Goal: Task Accomplishment & Management: Use online tool/utility

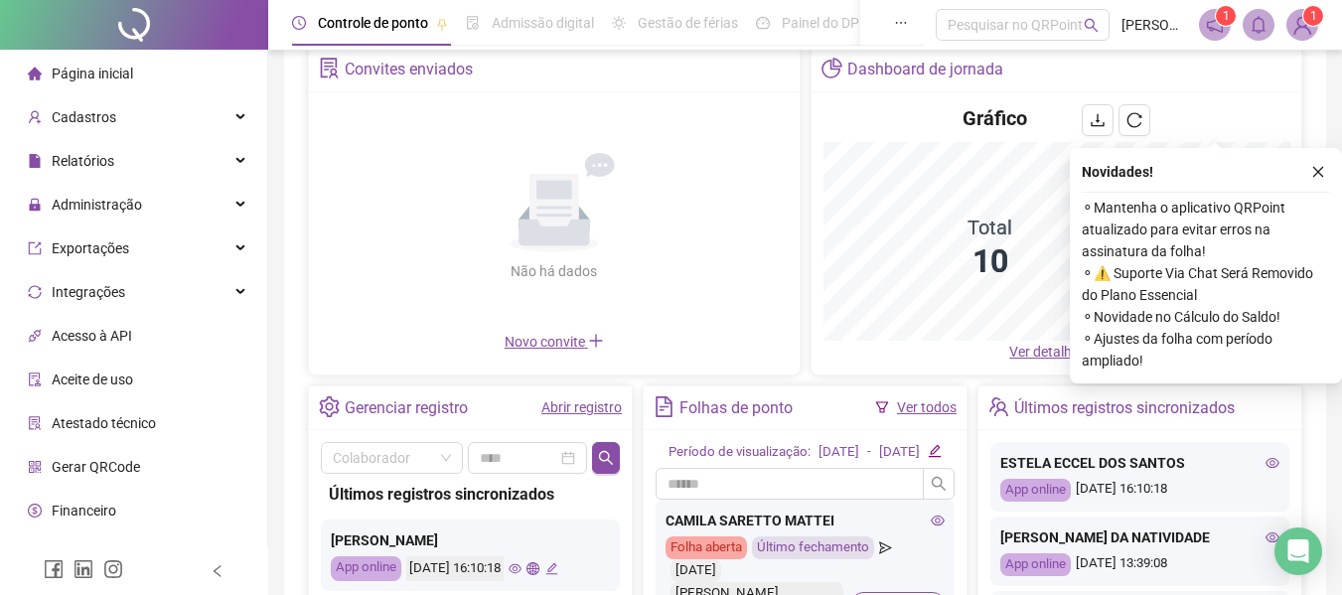
scroll to position [199, 0]
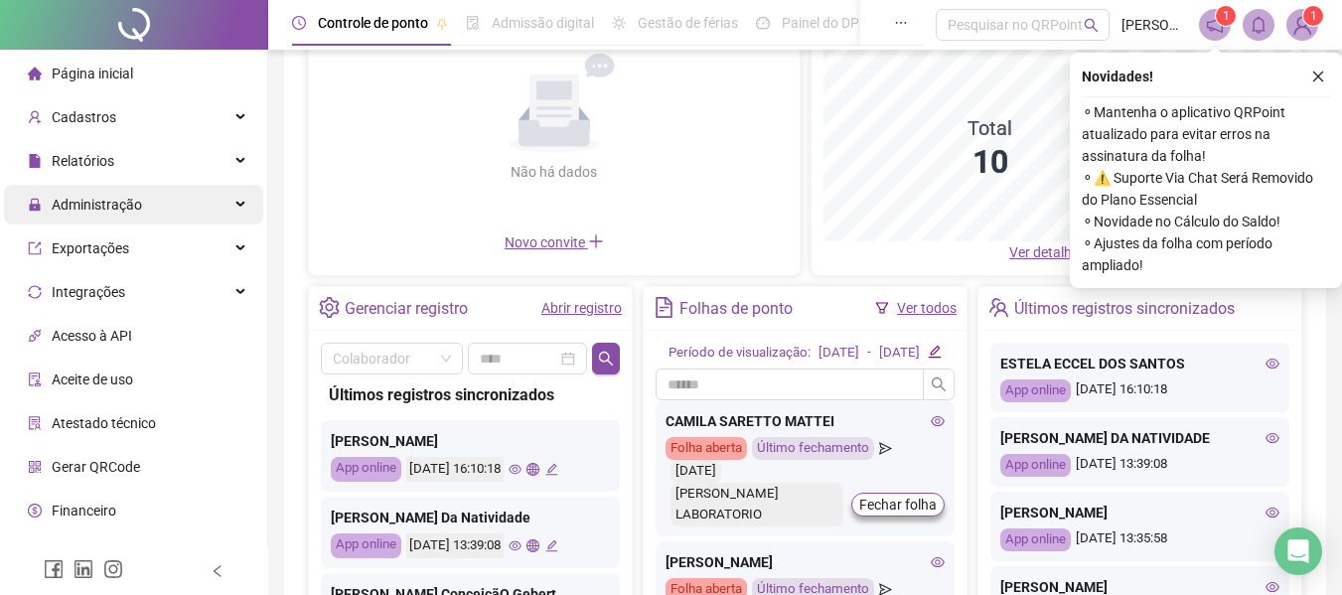
click at [92, 201] on span "Administração" at bounding box center [97, 205] width 90 height 16
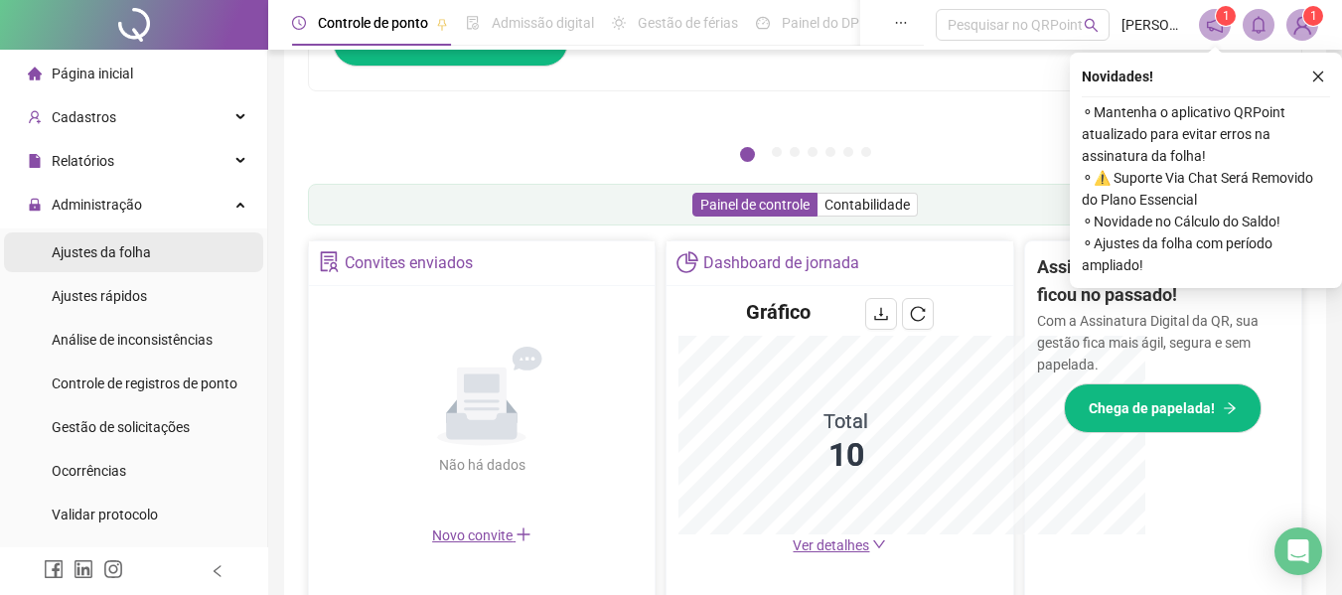
scroll to position [492, 0]
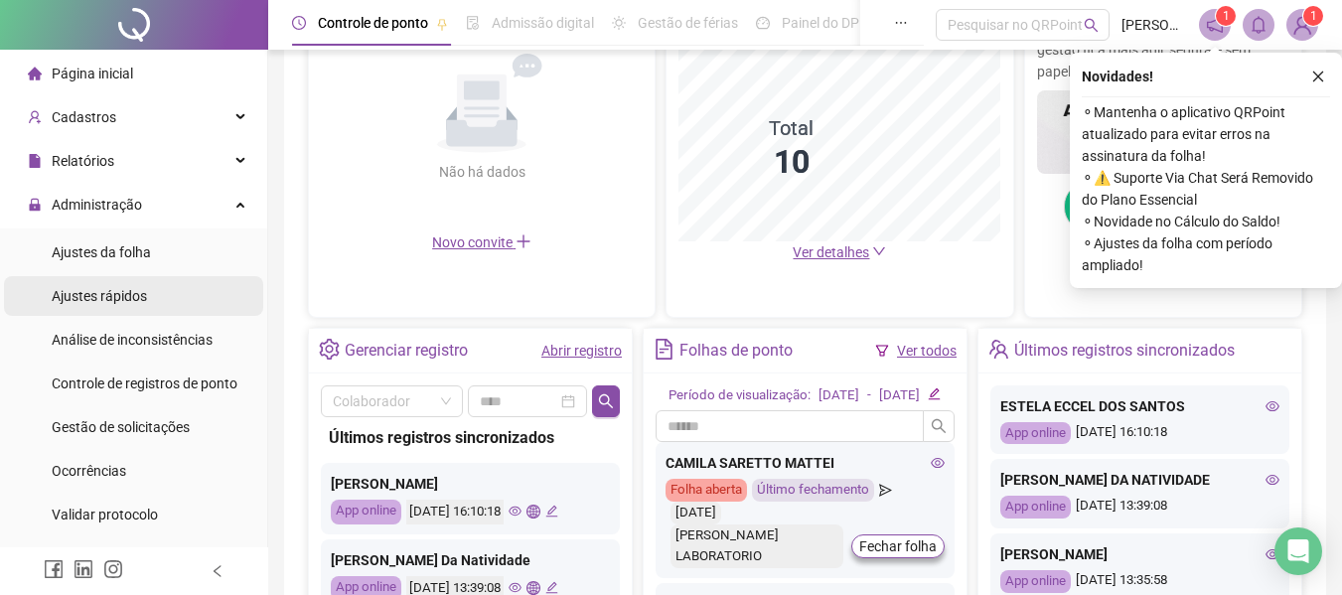
click at [111, 295] on span "Ajustes rápidos" at bounding box center [99, 296] width 95 height 16
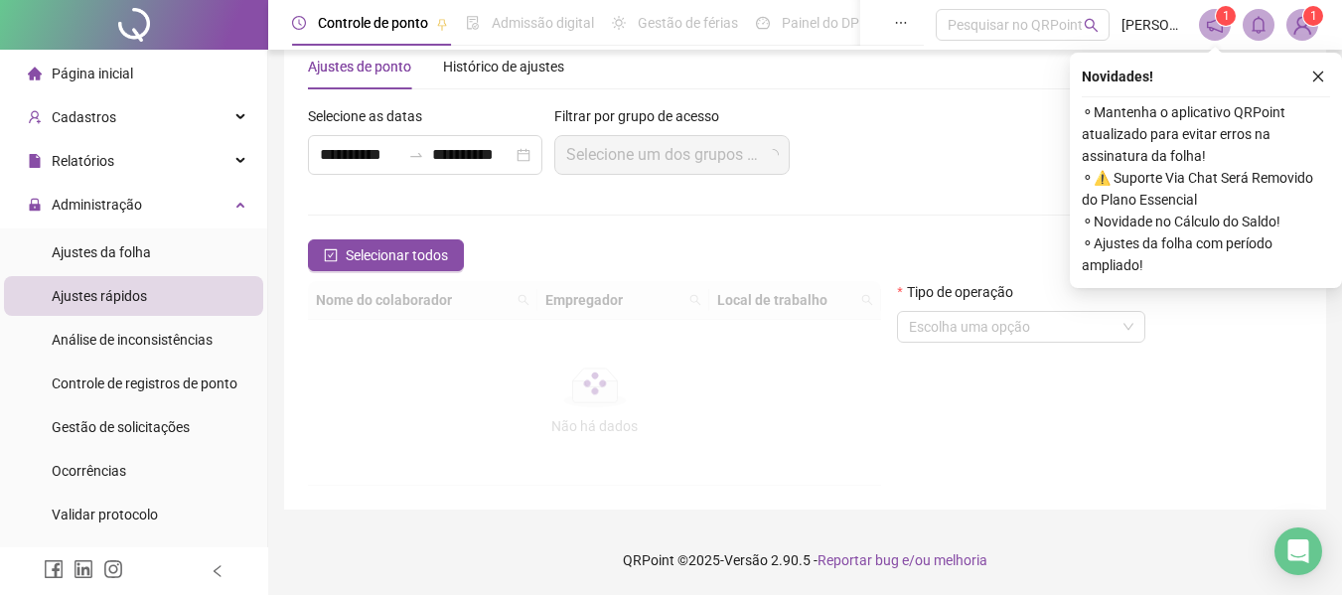
scroll to position [46, 0]
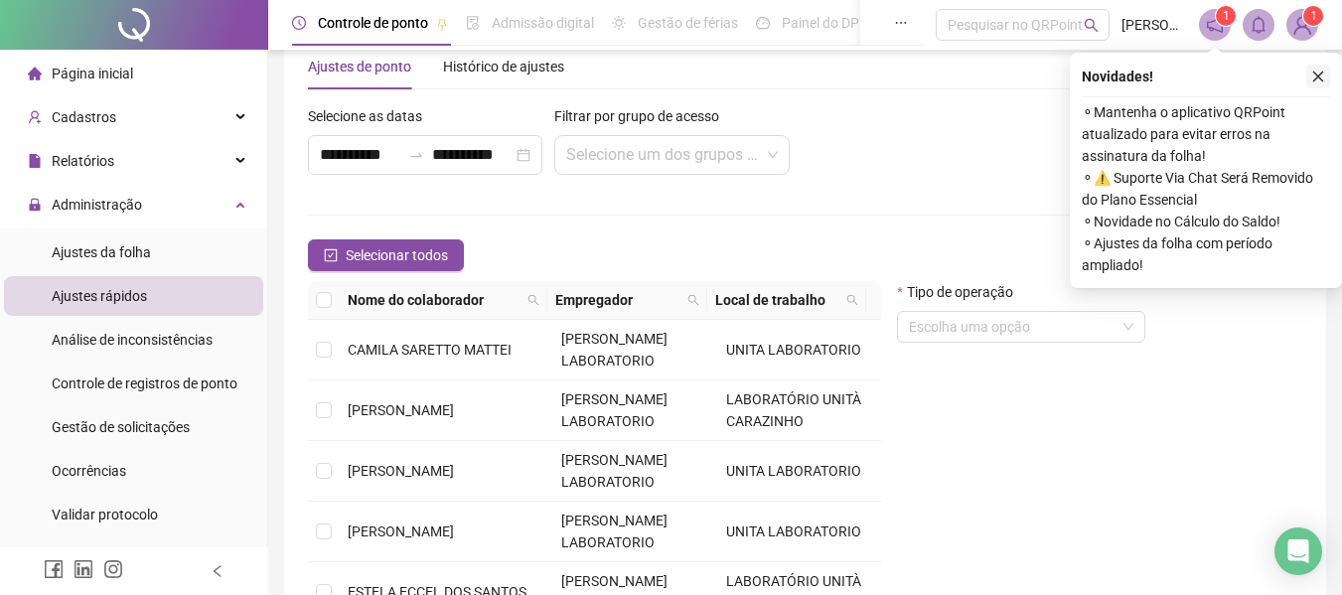
click at [1316, 79] on icon "close" at bounding box center [1318, 77] width 14 height 14
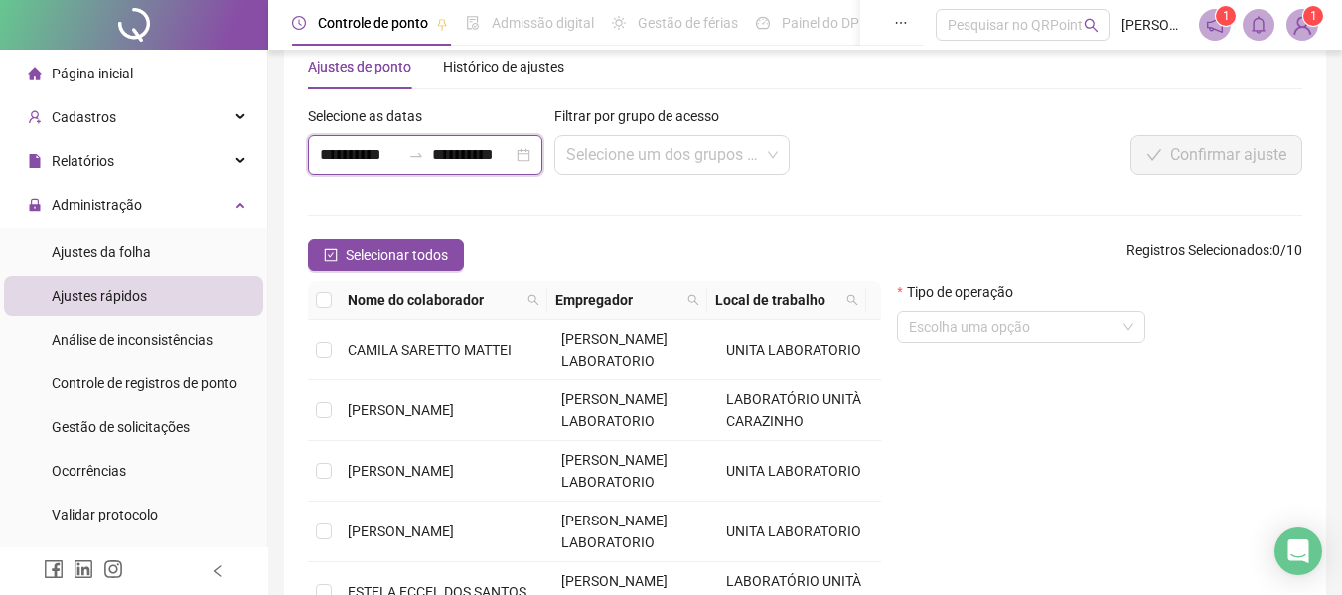
click at [386, 163] on input "**********" at bounding box center [360, 155] width 80 height 24
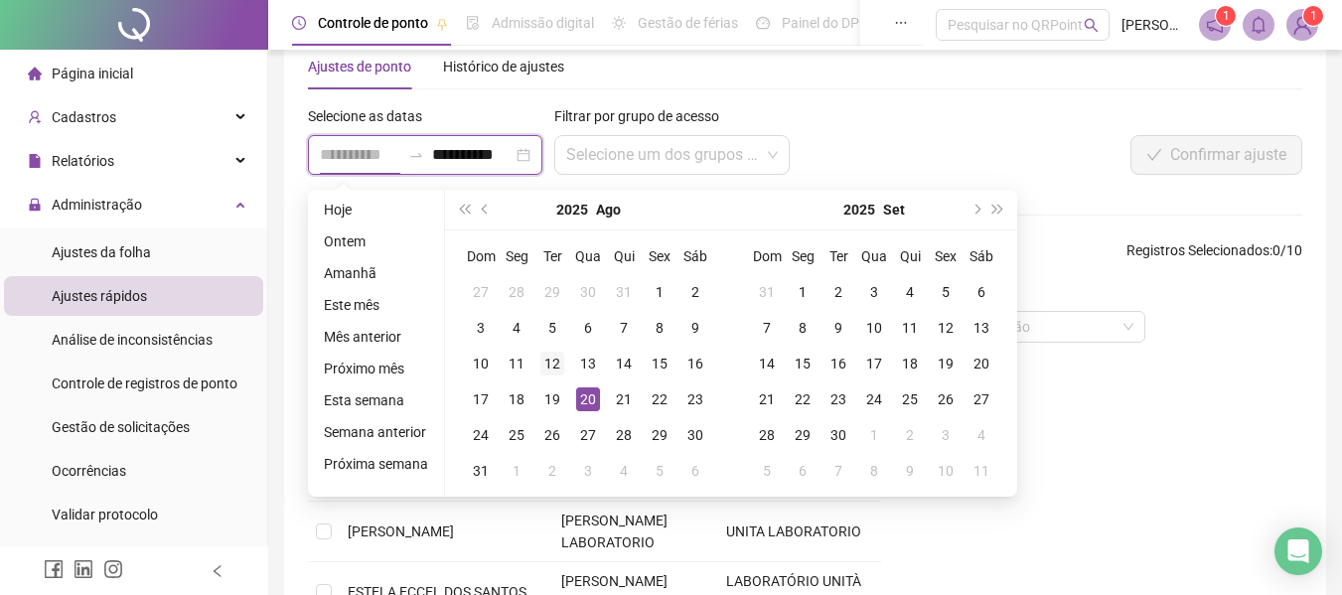
type input "**********"
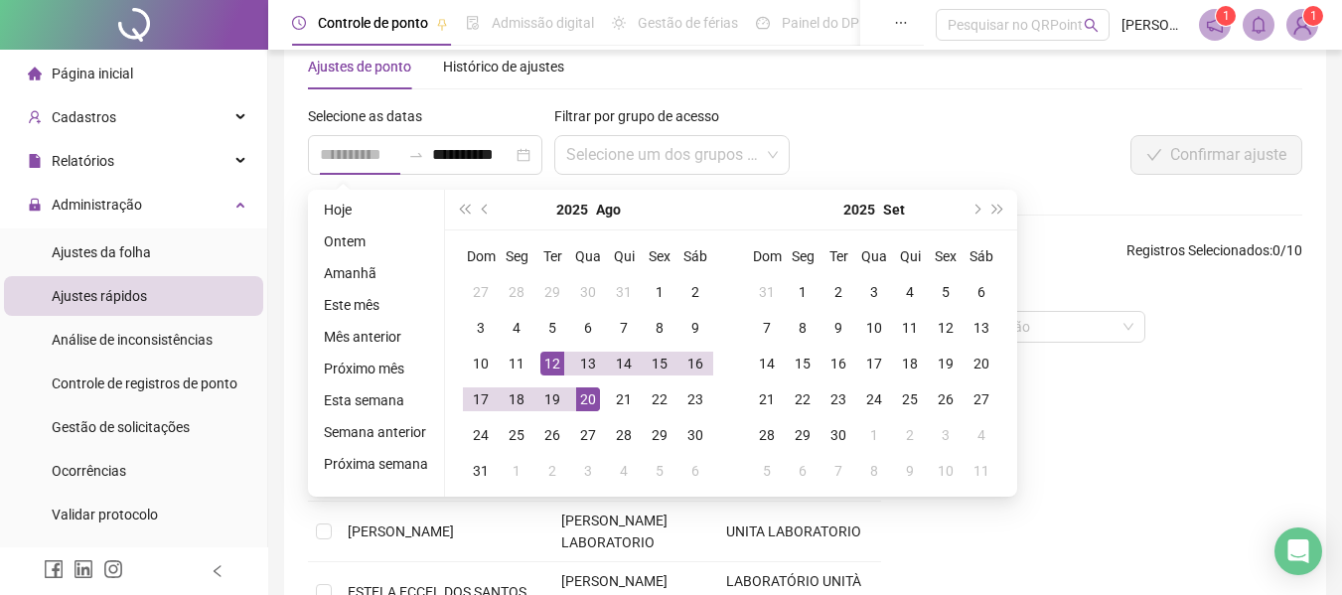
click at [560, 366] on div "12" at bounding box center [552, 364] width 24 height 24
click at [557, 364] on div "12" at bounding box center [552, 364] width 24 height 24
type input "**********"
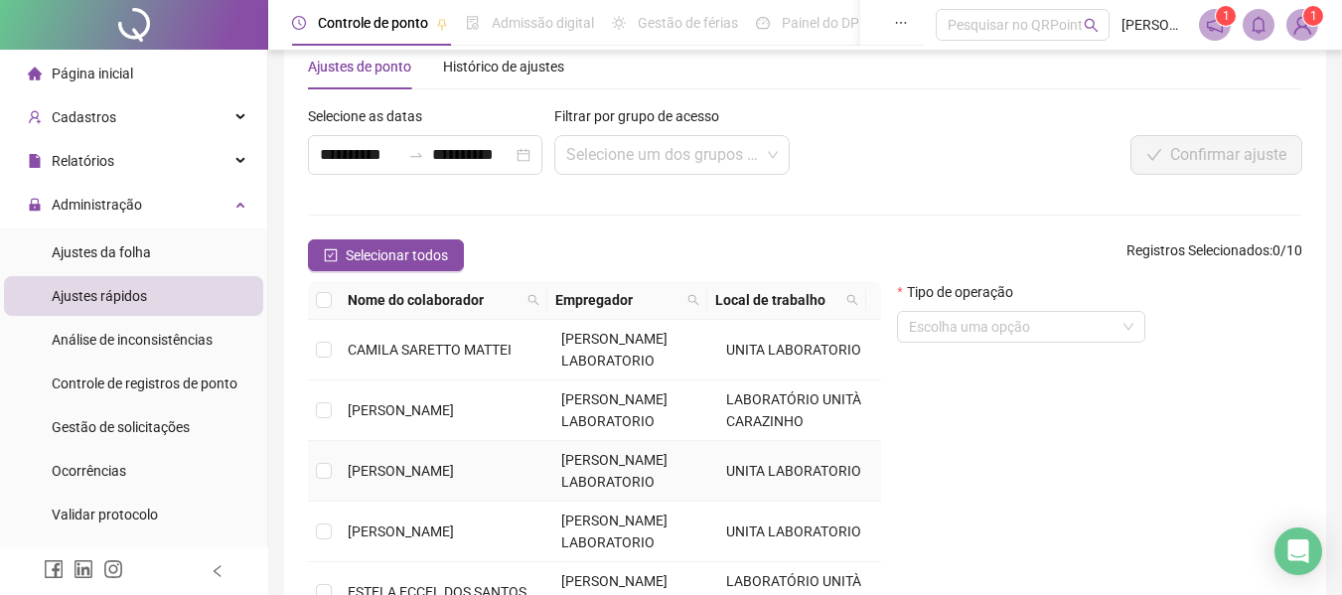
click at [370, 470] on span "[PERSON_NAME]" at bounding box center [401, 471] width 106 height 16
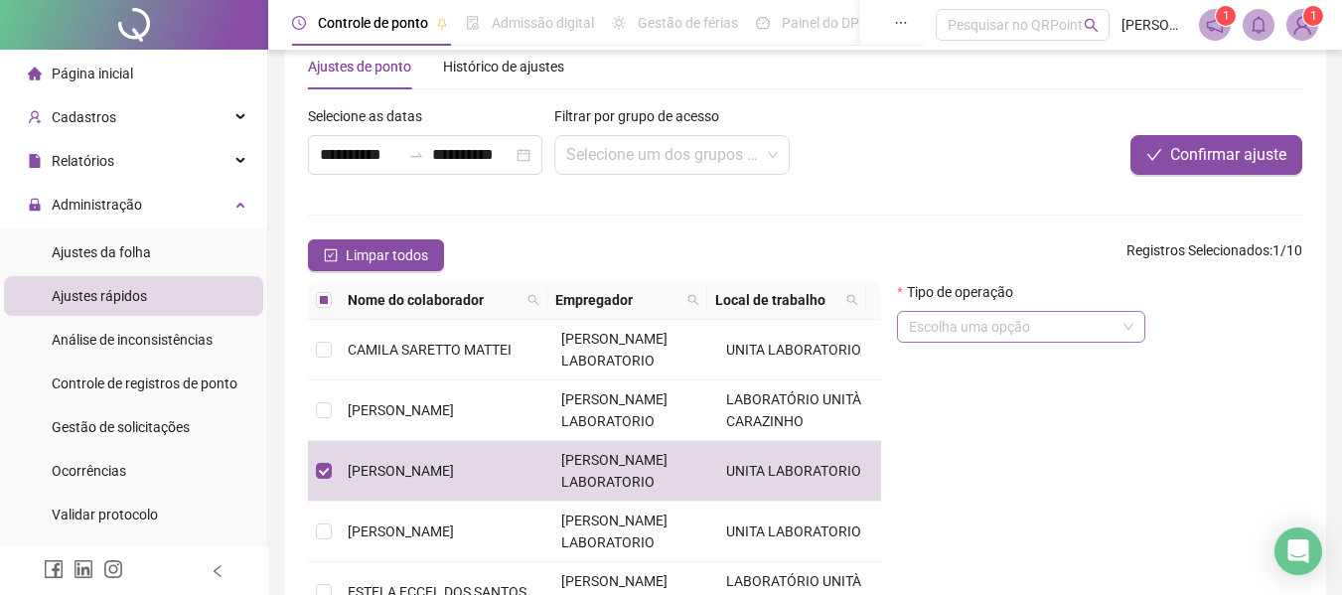
click at [978, 327] on input "search" at bounding box center [1012, 327] width 207 height 30
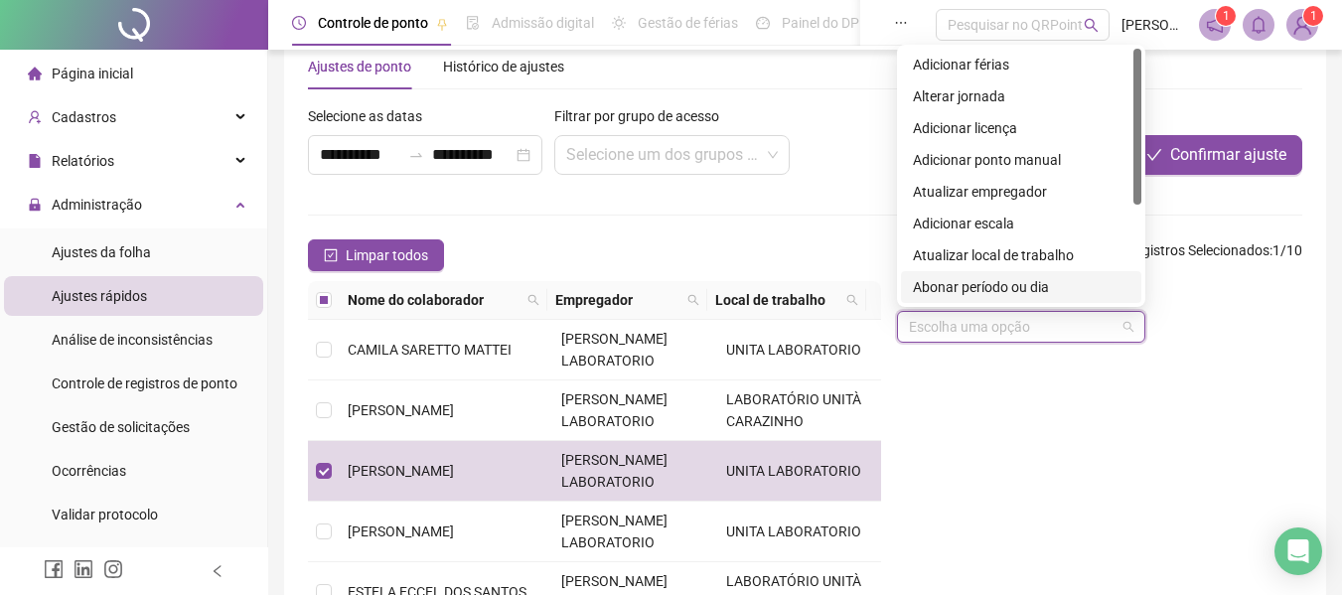
click at [991, 289] on div "Abonar período ou dia" at bounding box center [1021, 287] width 217 height 22
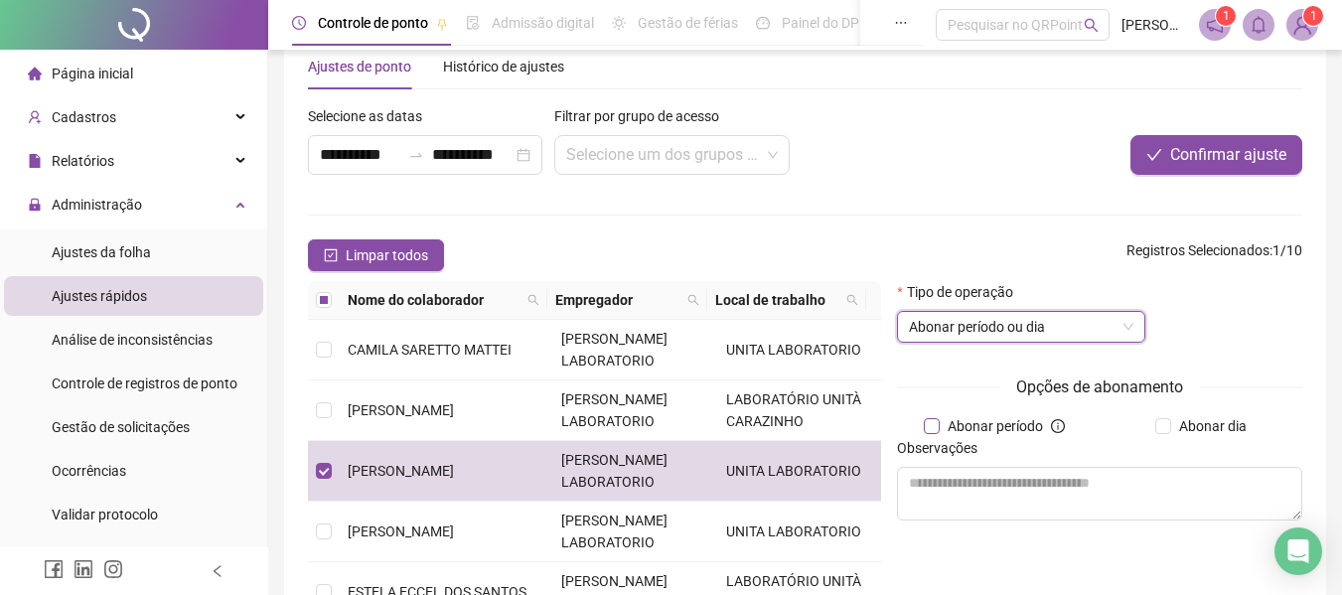
click at [979, 424] on span "Abonar período" at bounding box center [995, 426] width 111 height 22
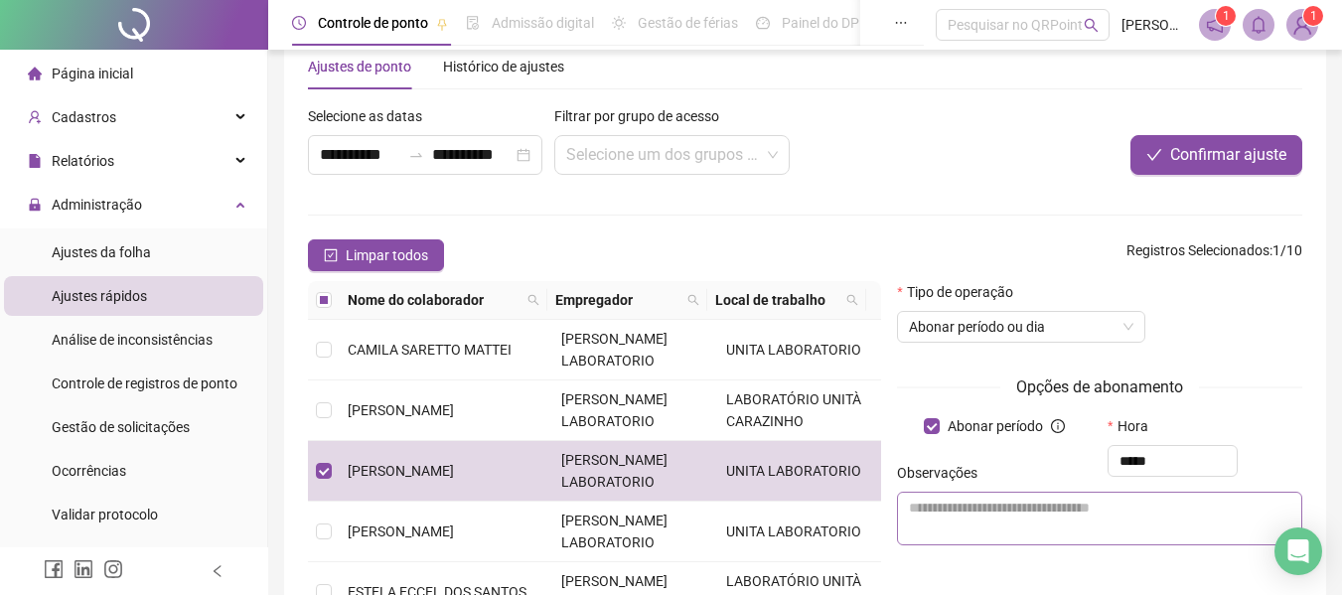
type input "*****"
click at [1044, 507] on textarea at bounding box center [1099, 519] width 405 height 54
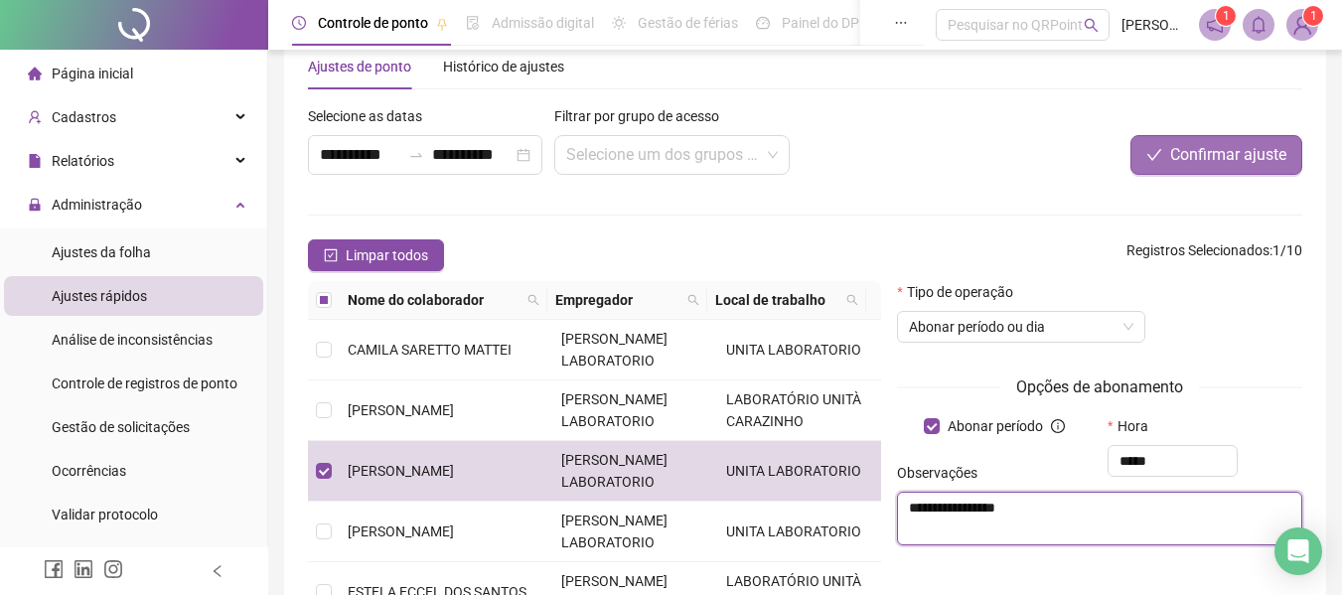
type textarea "**********"
click at [1191, 161] on span "Confirmar ajuste" at bounding box center [1228, 155] width 116 height 24
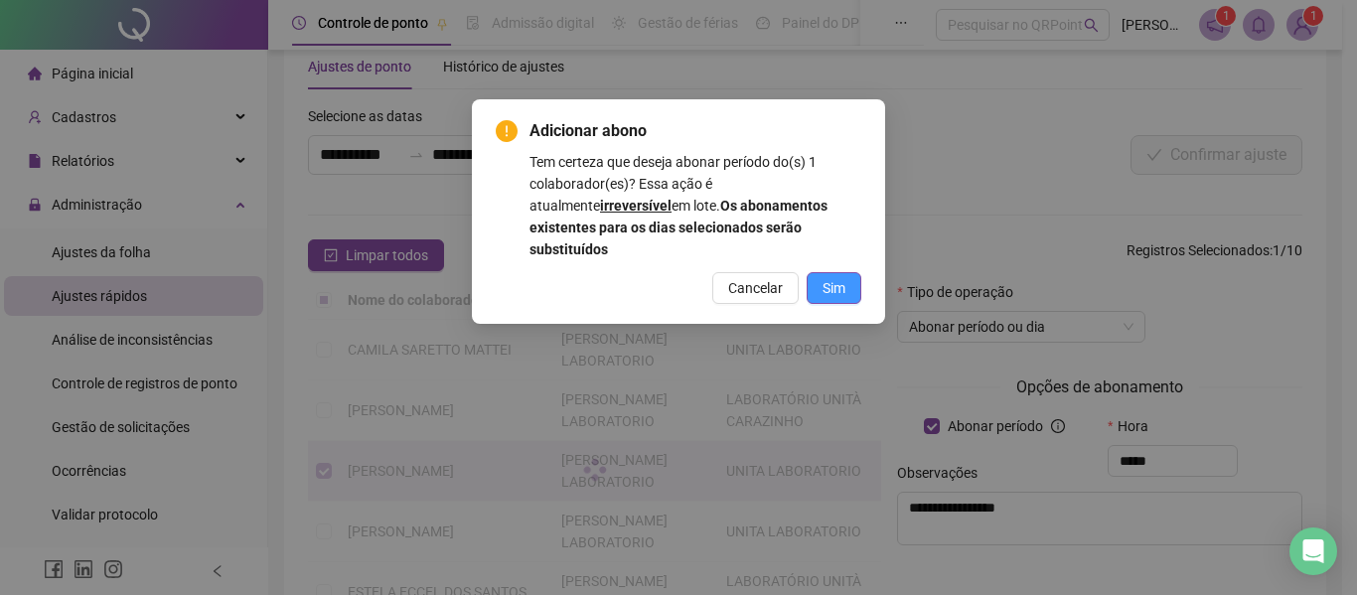
click at [826, 277] on span "Sim" at bounding box center [834, 288] width 23 height 22
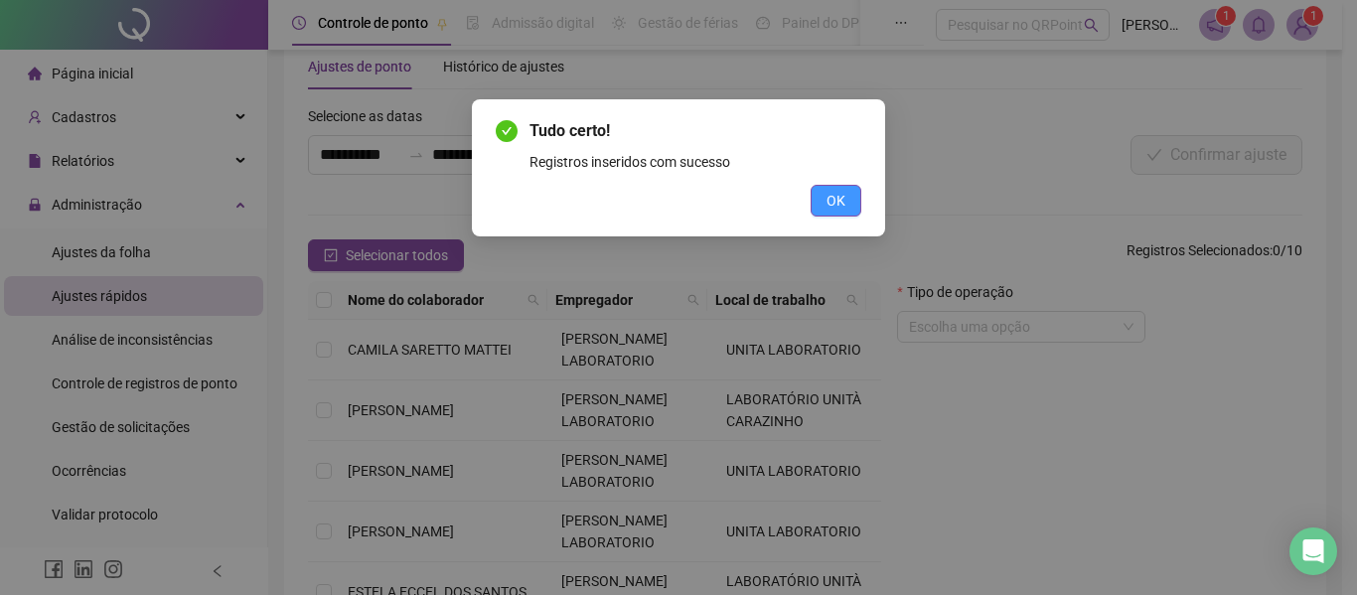
click at [838, 202] on span "OK" at bounding box center [835, 201] width 19 height 22
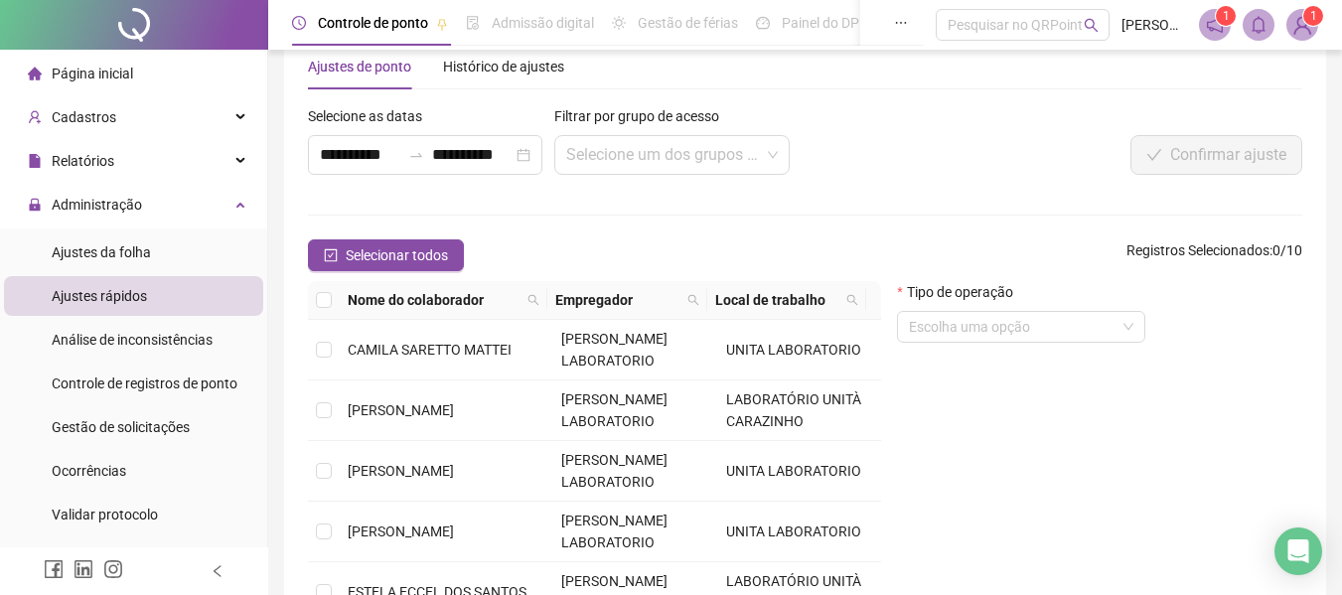
scroll to position [0, 0]
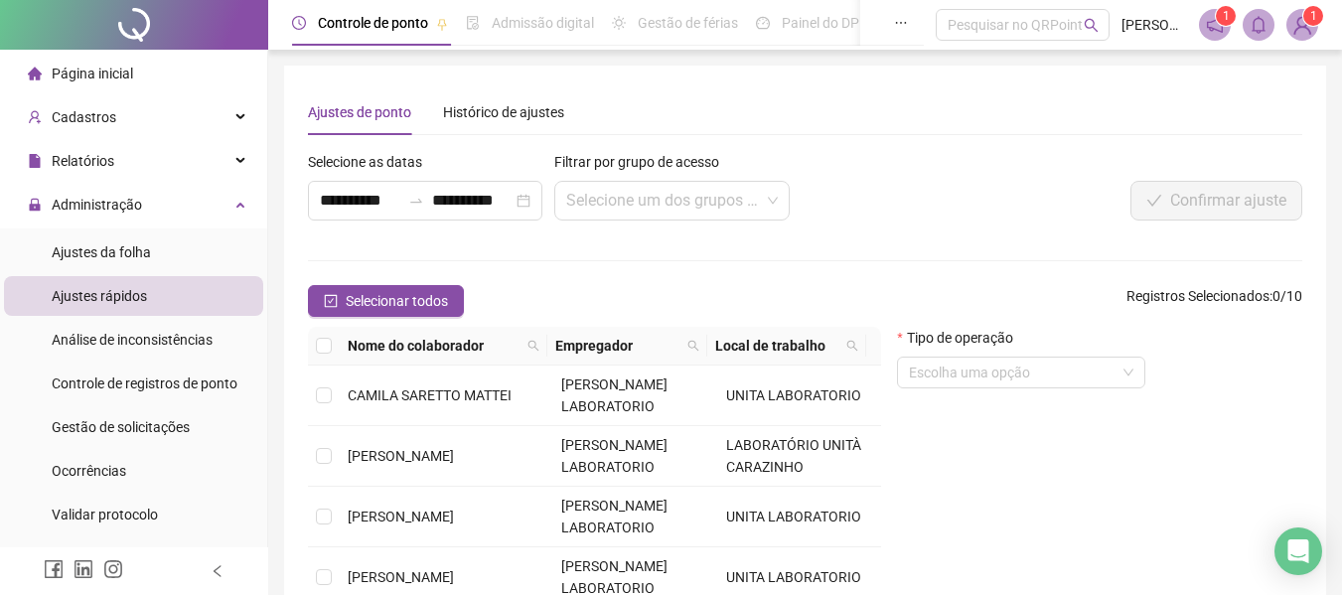
click at [150, 75] on li "Página inicial" at bounding box center [133, 74] width 259 height 40
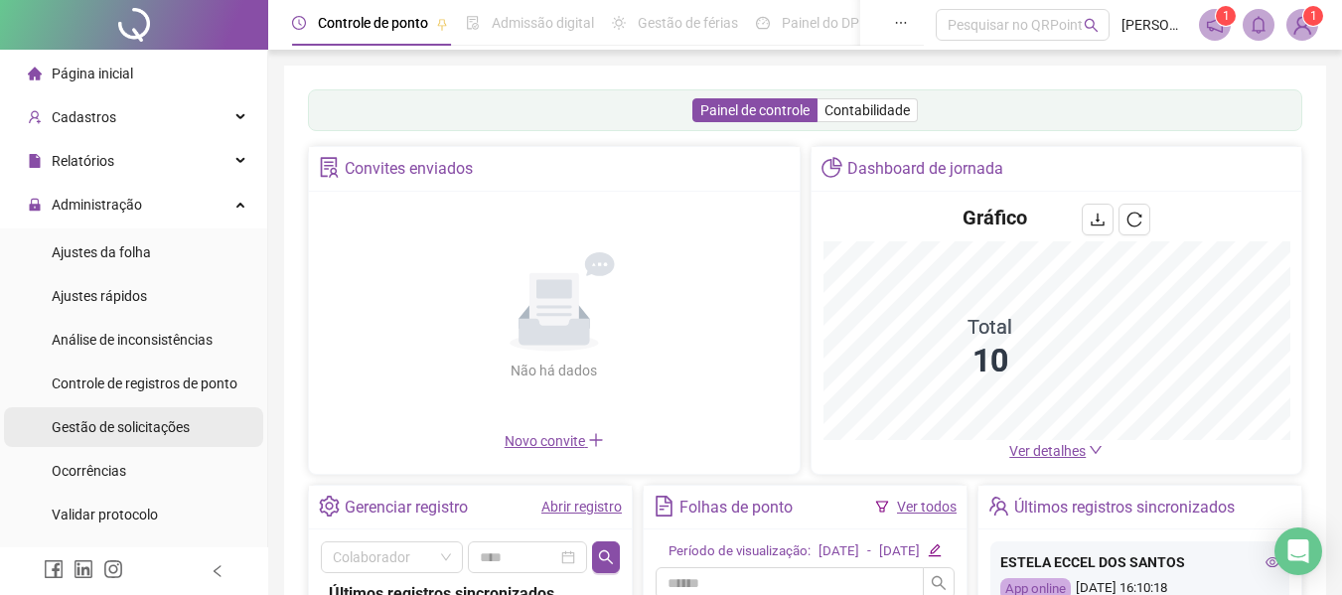
click at [112, 423] on span "Gestão de solicitações" at bounding box center [121, 427] width 138 height 16
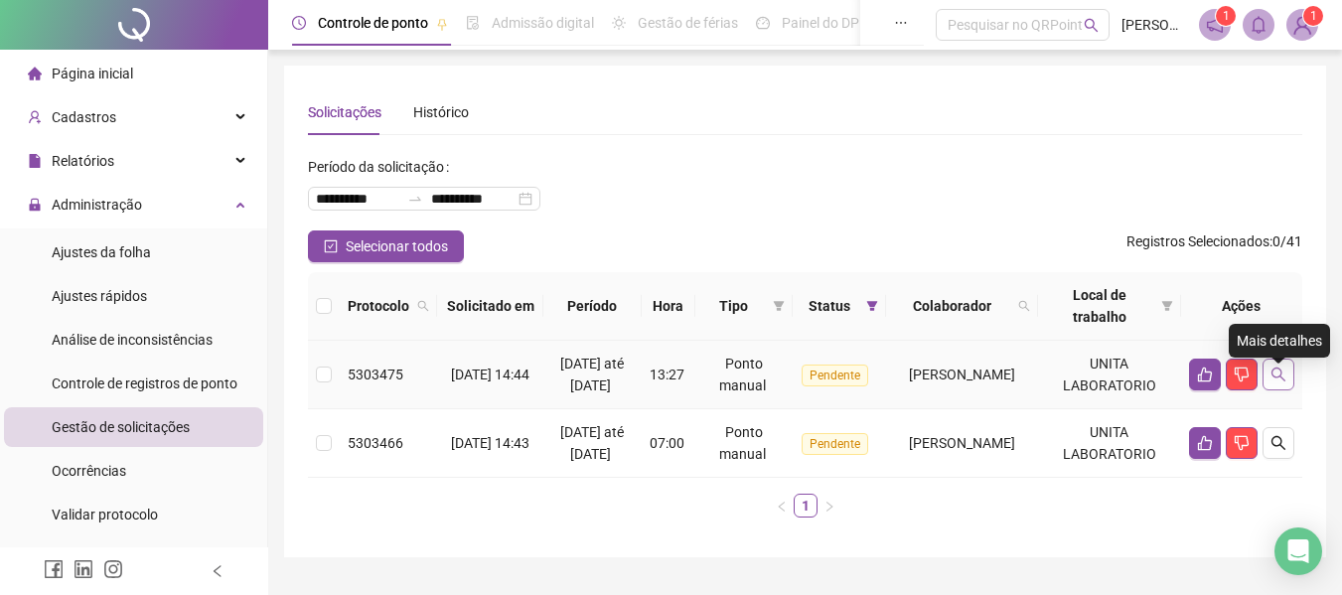
click at [1278, 382] on icon "search" at bounding box center [1279, 375] width 16 height 16
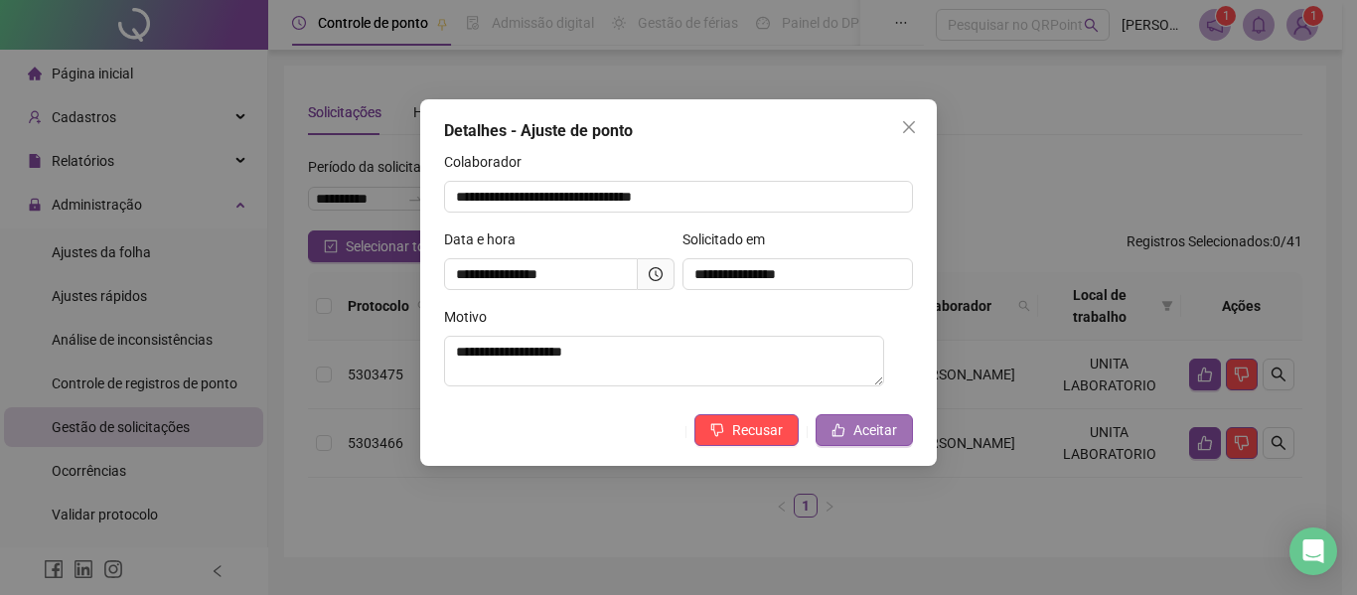
click at [883, 434] on span "Aceitar" at bounding box center [875, 430] width 44 height 22
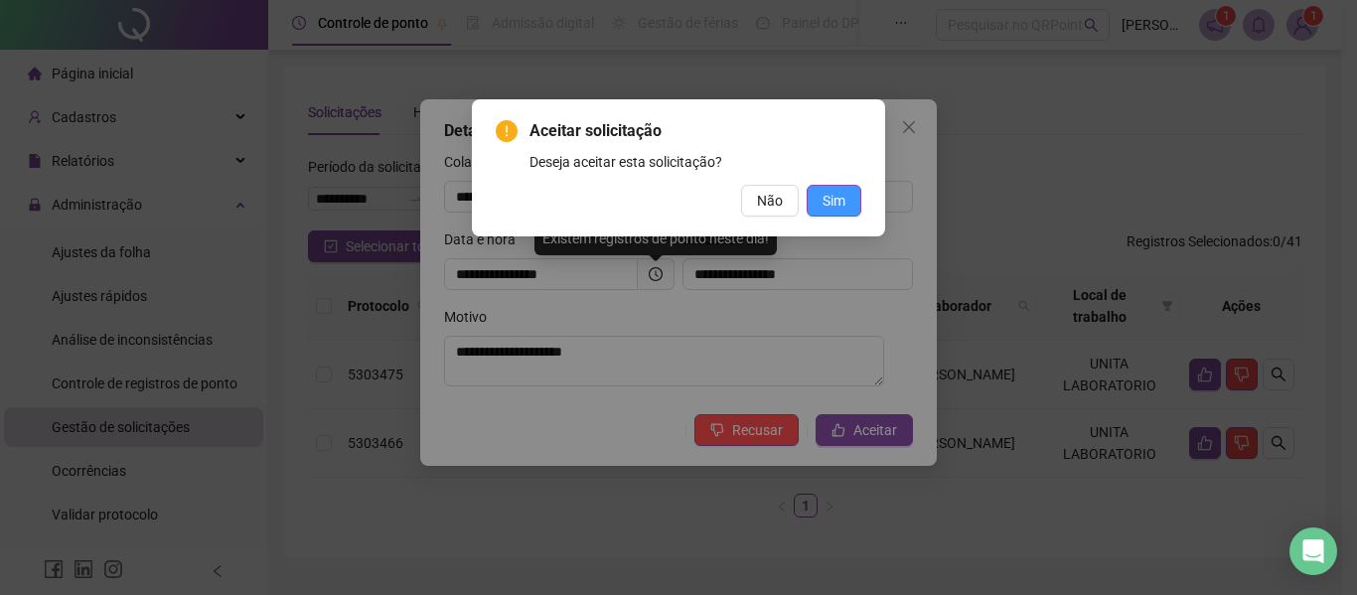
click at [824, 198] on span "Sim" at bounding box center [834, 201] width 23 height 22
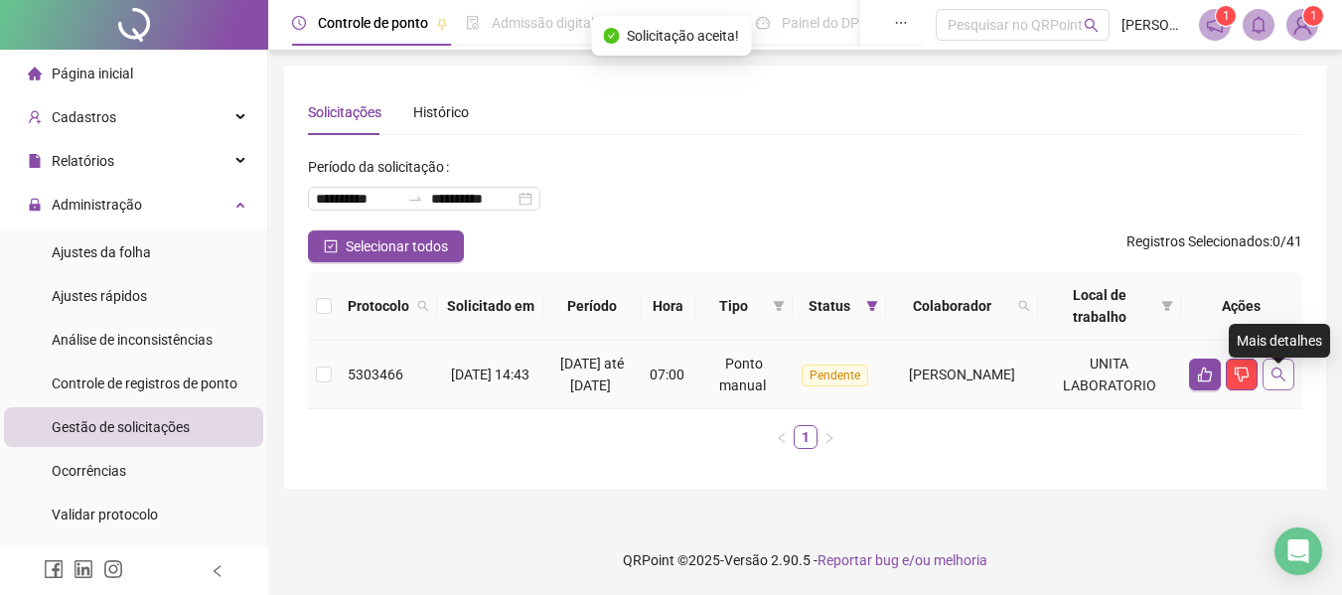
click at [1282, 390] on button "button" at bounding box center [1279, 375] width 32 height 32
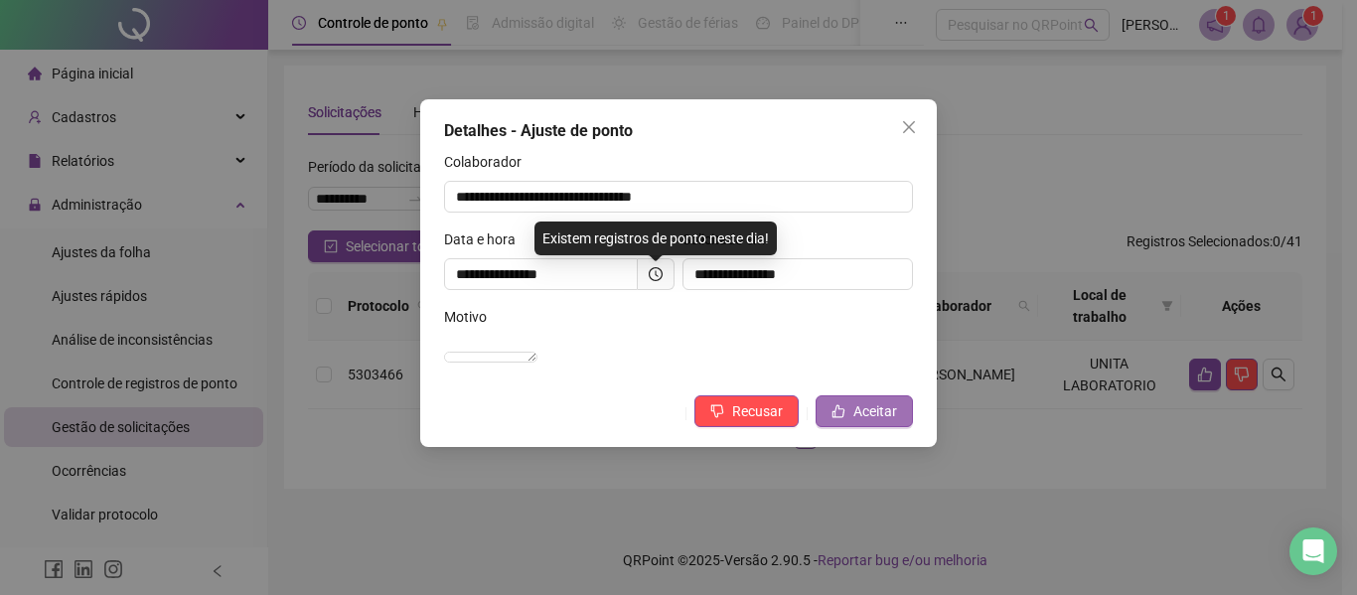
click at [873, 422] on span "Aceitar" at bounding box center [875, 411] width 44 height 22
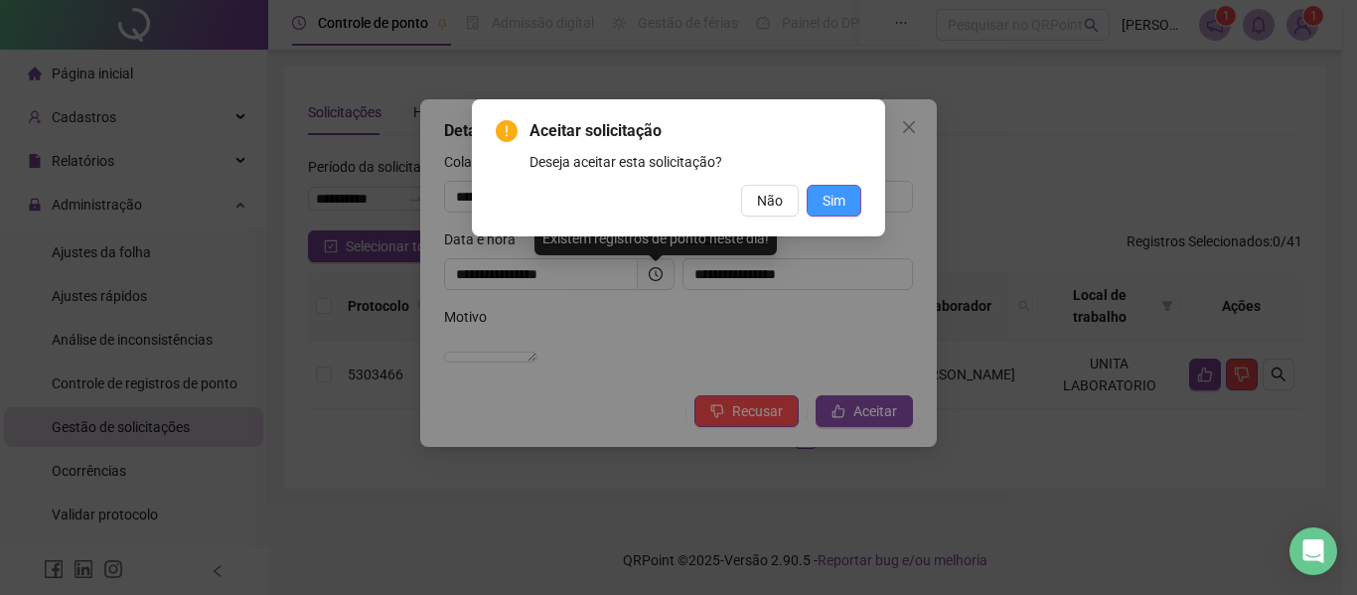
click at [838, 194] on span "Sim" at bounding box center [834, 201] width 23 height 22
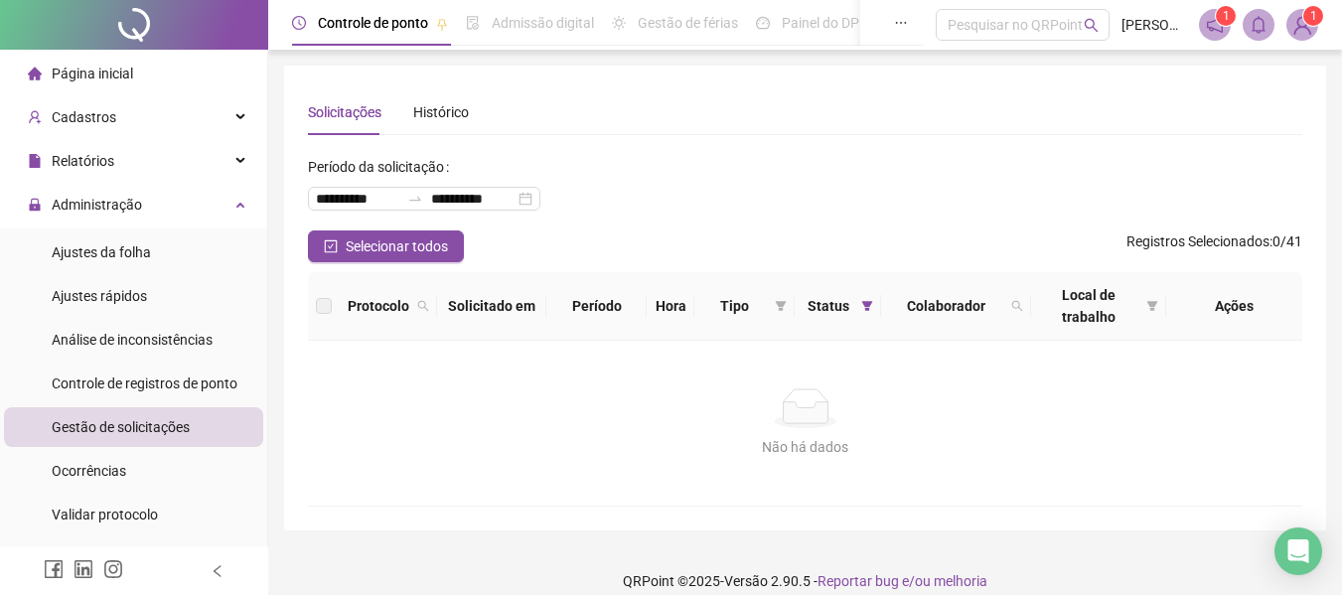
click at [117, 79] on span "Página inicial" at bounding box center [92, 74] width 81 height 16
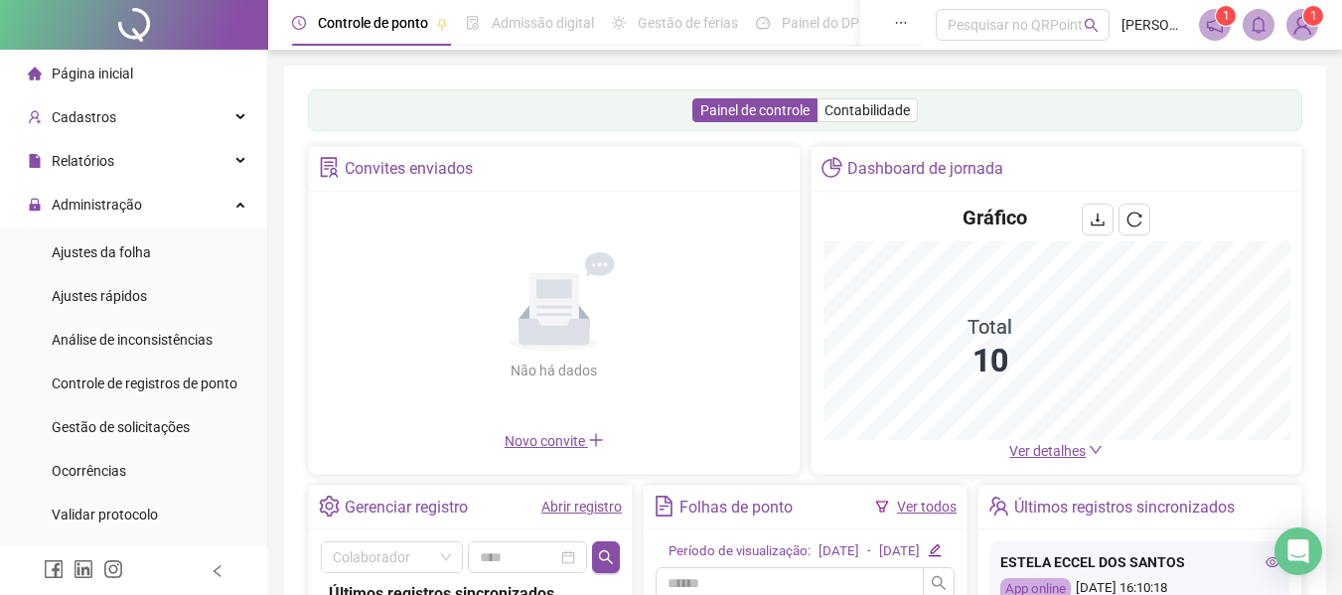
click at [932, 505] on link "Ver todos" at bounding box center [927, 507] width 60 height 16
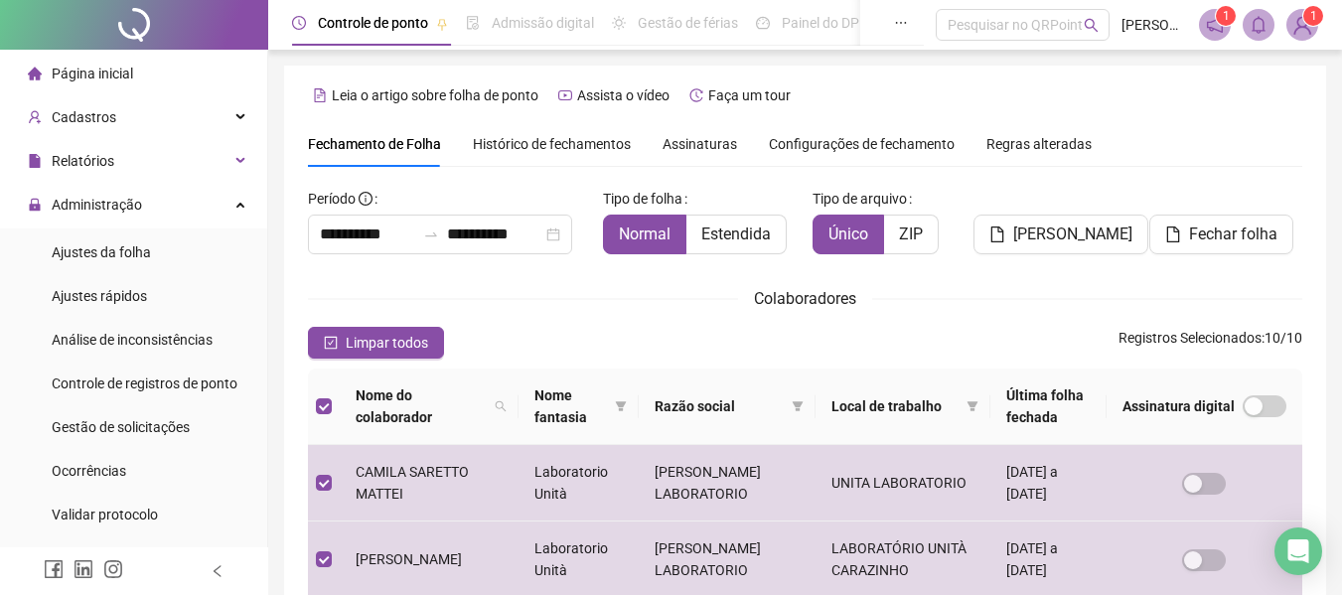
click at [108, 74] on span "Página inicial" at bounding box center [92, 74] width 81 height 16
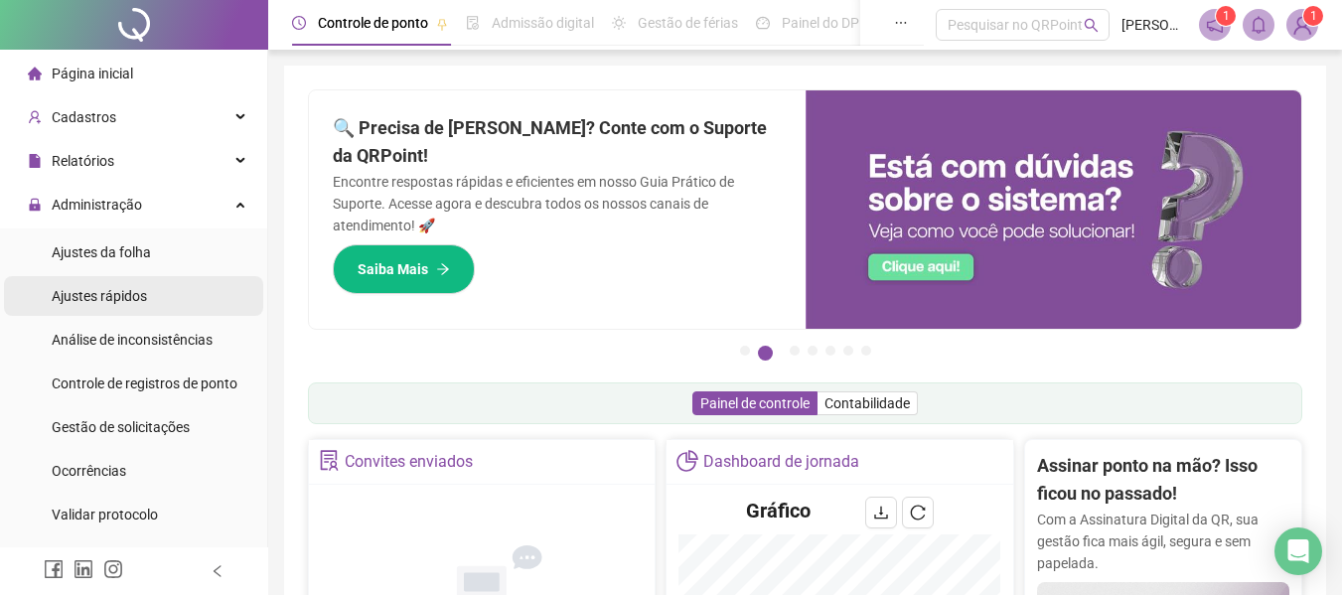
click at [133, 299] on span "Ajustes rápidos" at bounding box center [99, 296] width 95 height 16
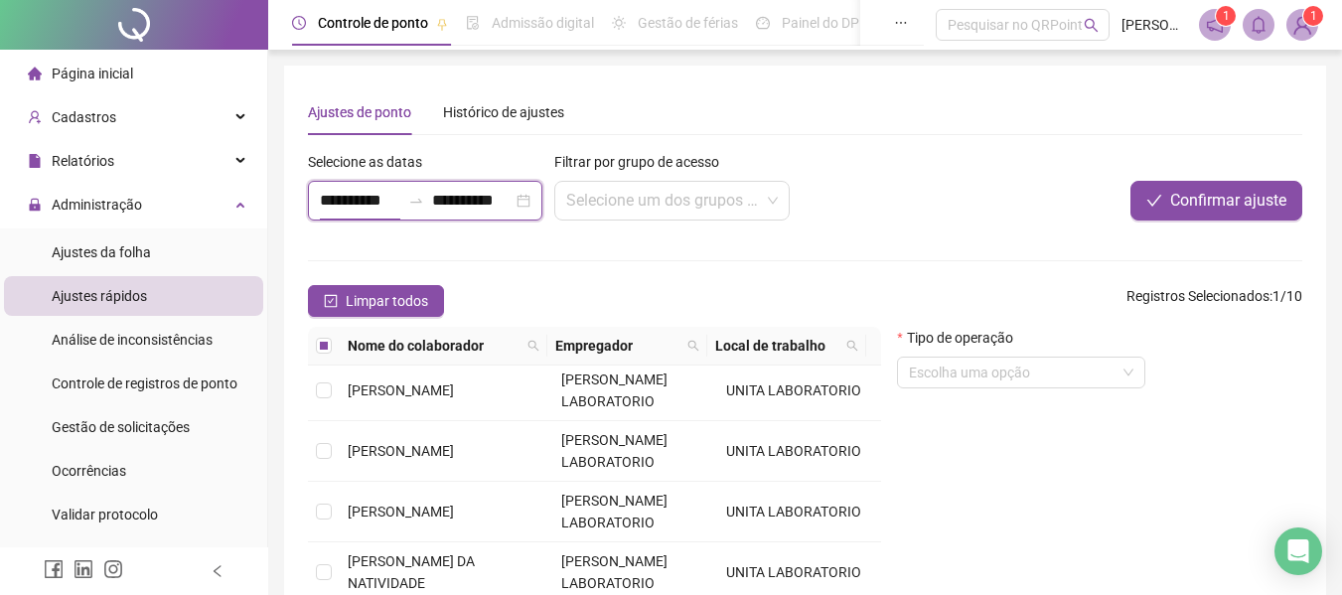
click at [369, 202] on input "**********" at bounding box center [360, 201] width 80 height 24
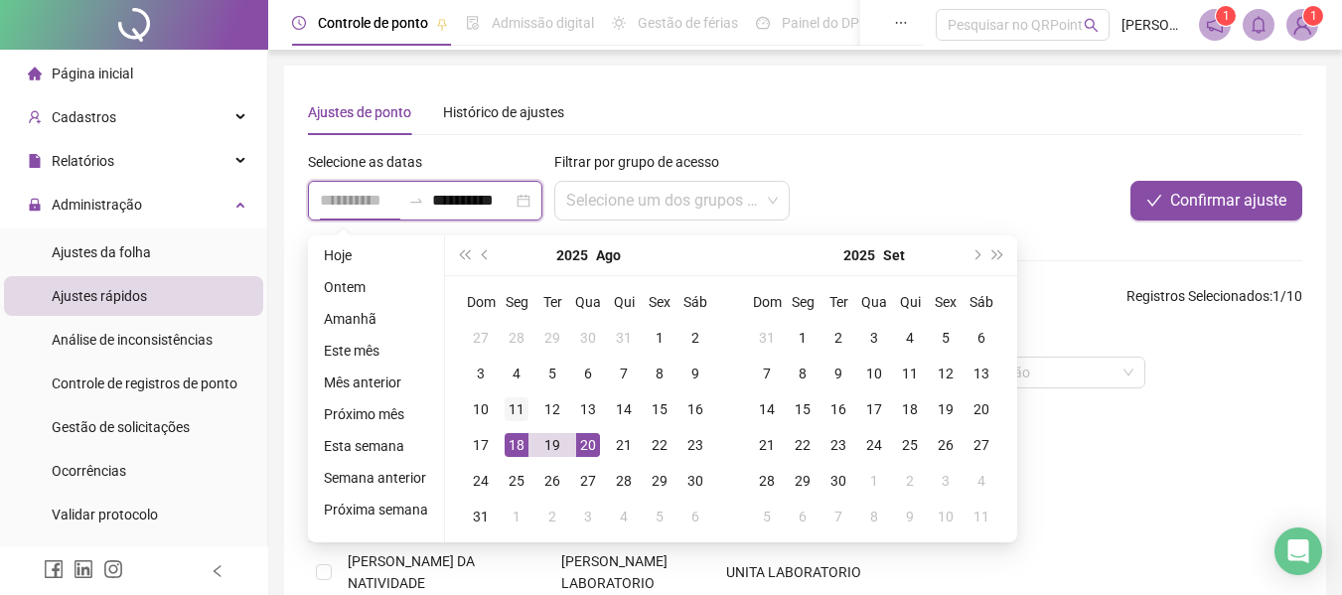
type input "**********"
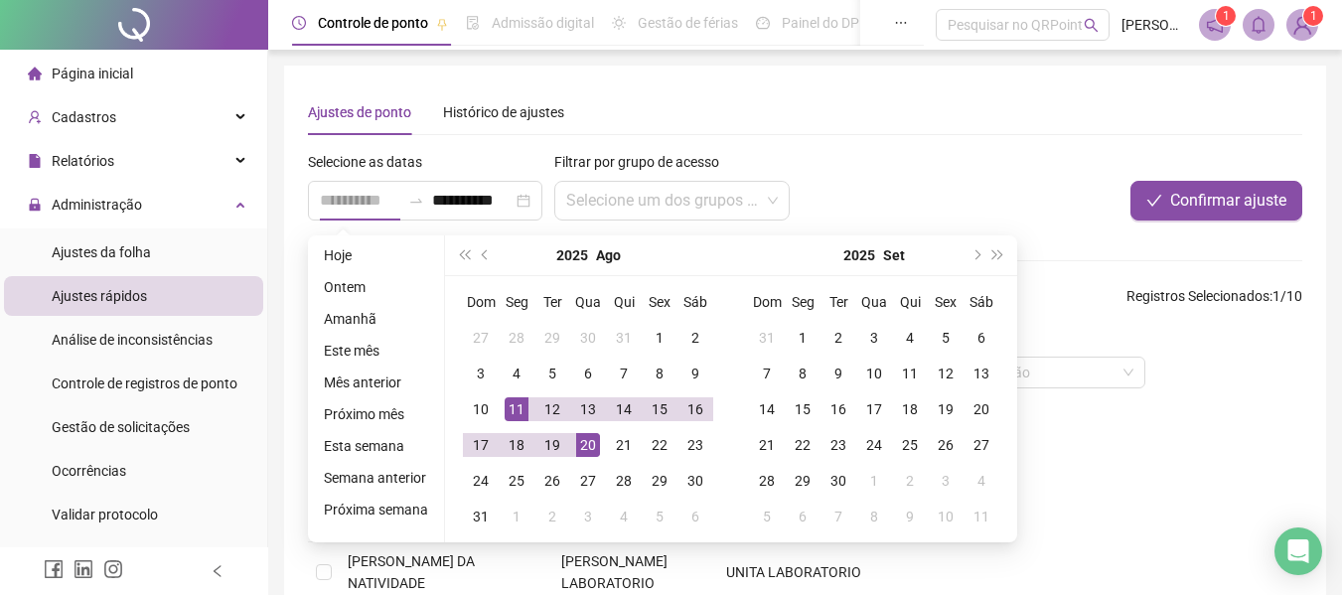
click at [513, 413] on div "11" at bounding box center [517, 409] width 24 height 24
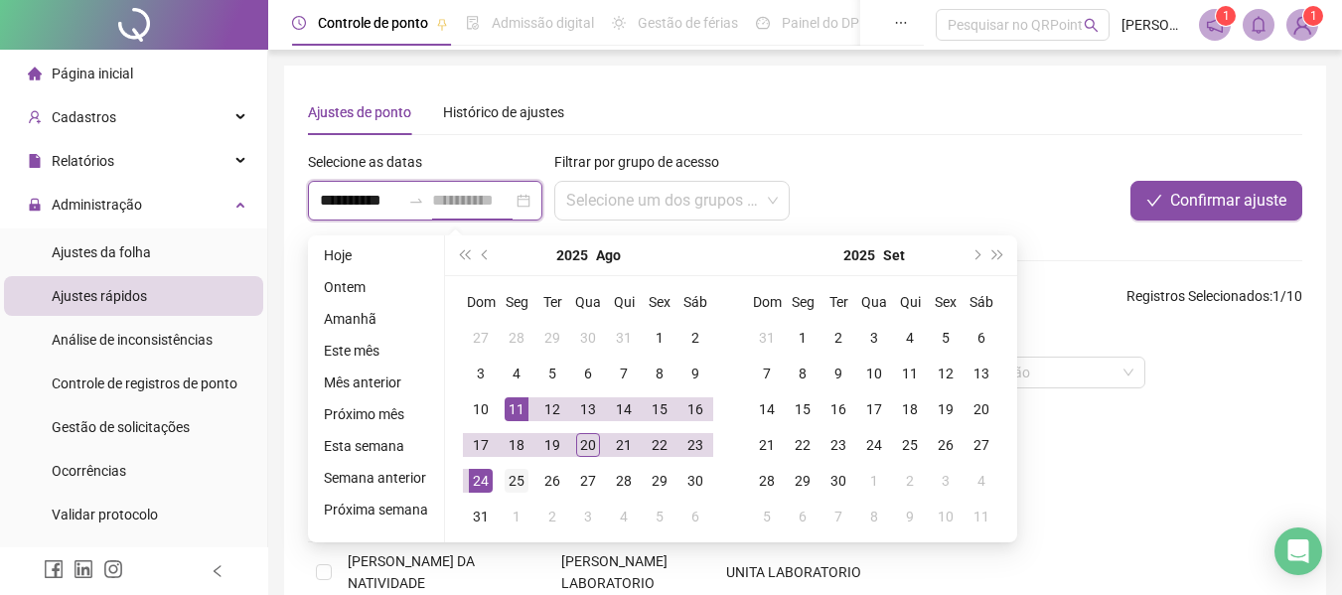
type input "**********"
click at [513, 482] on div "25" at bounding box center [517, 481] width 24 height 24
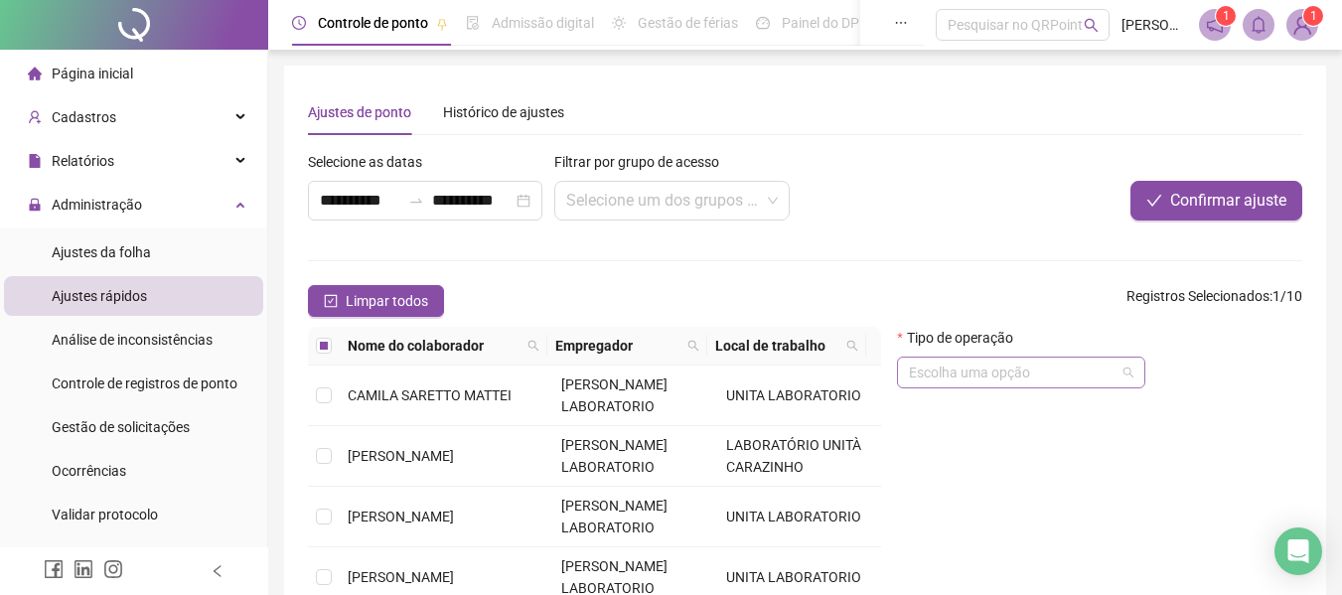
click at [936, 369] on input "search" at bounding box center [1012, 373] width 207 height 30
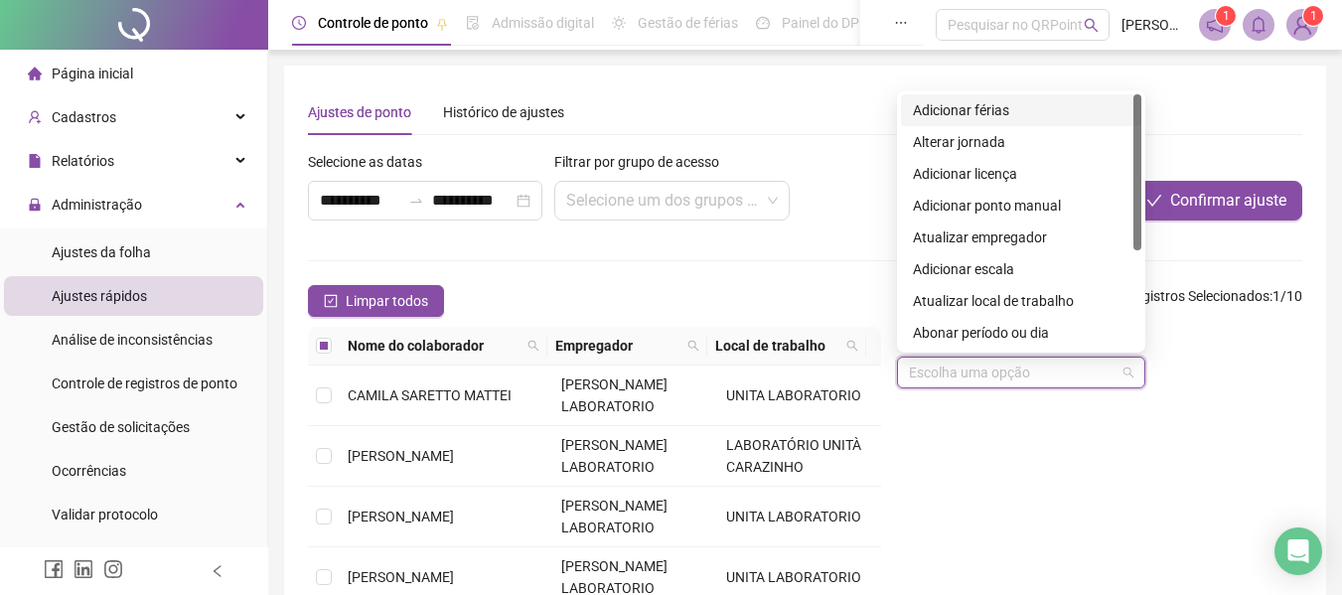
click at [961, 112] on div "Adicionar férias" at bounding box center [1021, 110] width 217 height 22
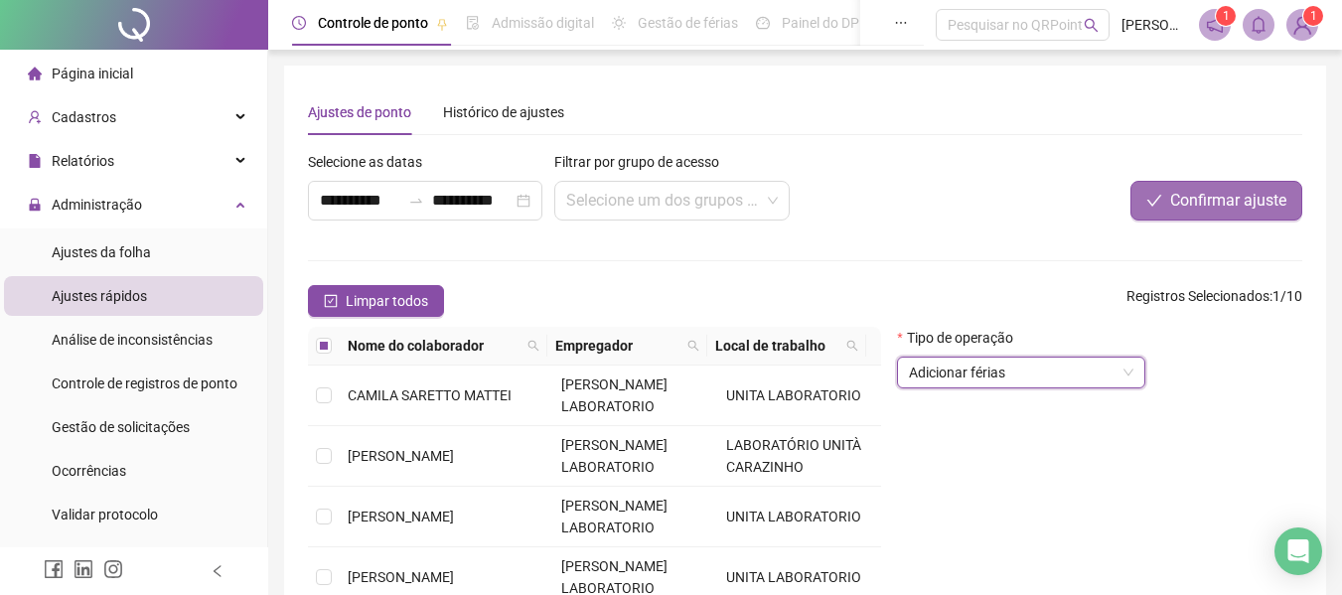
click at [1212, 198] on span "Confirmar ajuste" at bounding box center [1228, 201] width 116 height 24
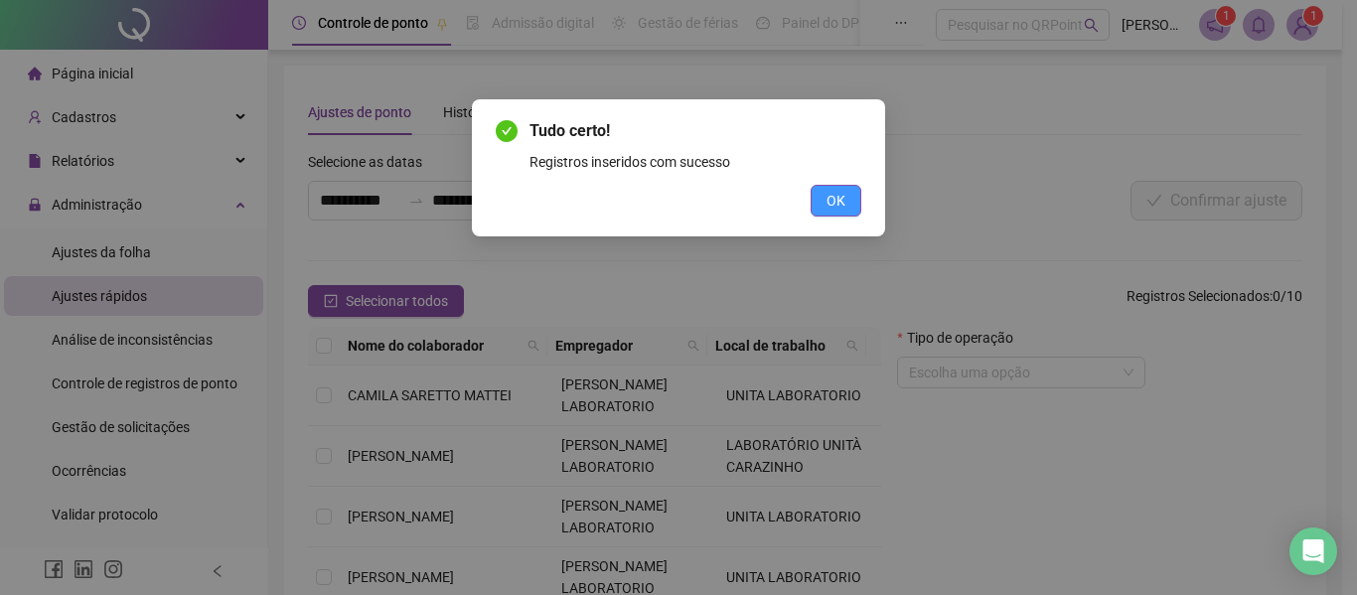
click at [832, 197] on span "OK" at bounding box center [835, 201] width 19 height 22
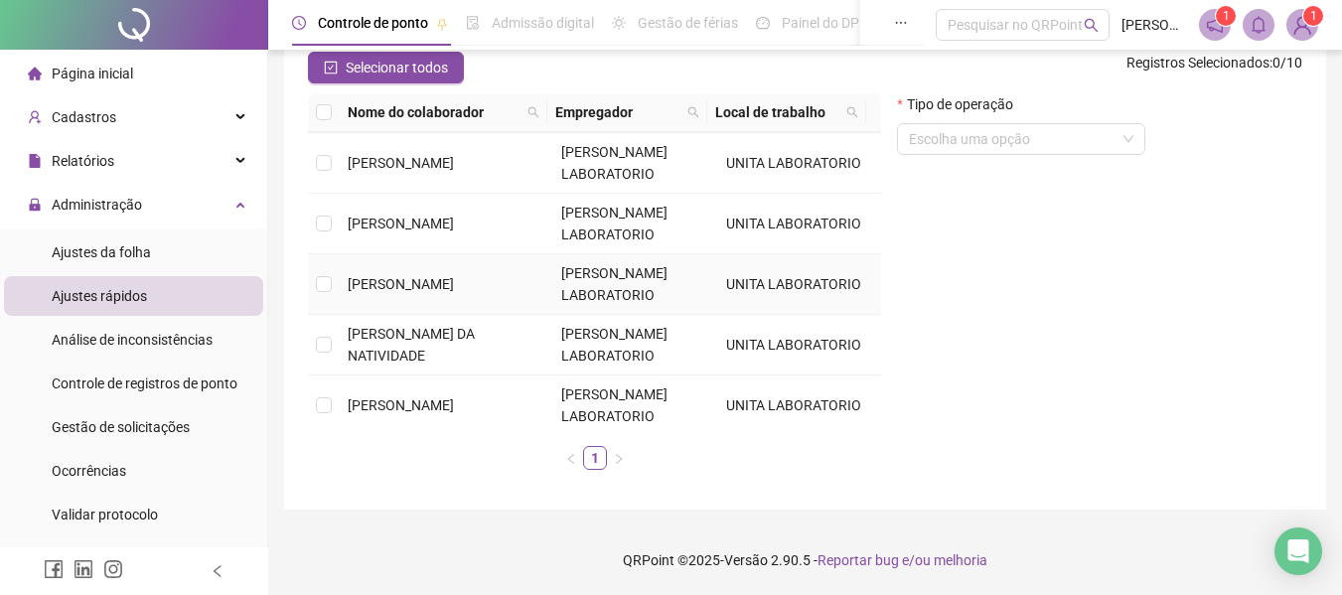
scroll to position [308, 0]
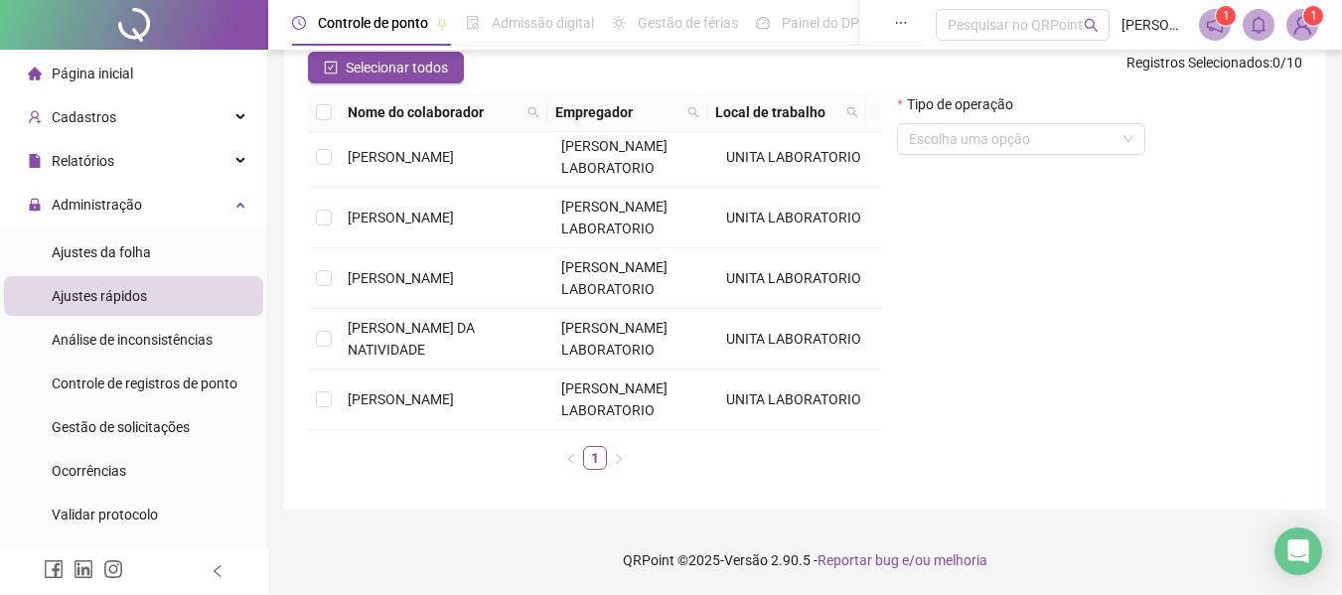
click at [103, 62] on div "Página inicial" at bounding box center [80, 74] width 105 height 40
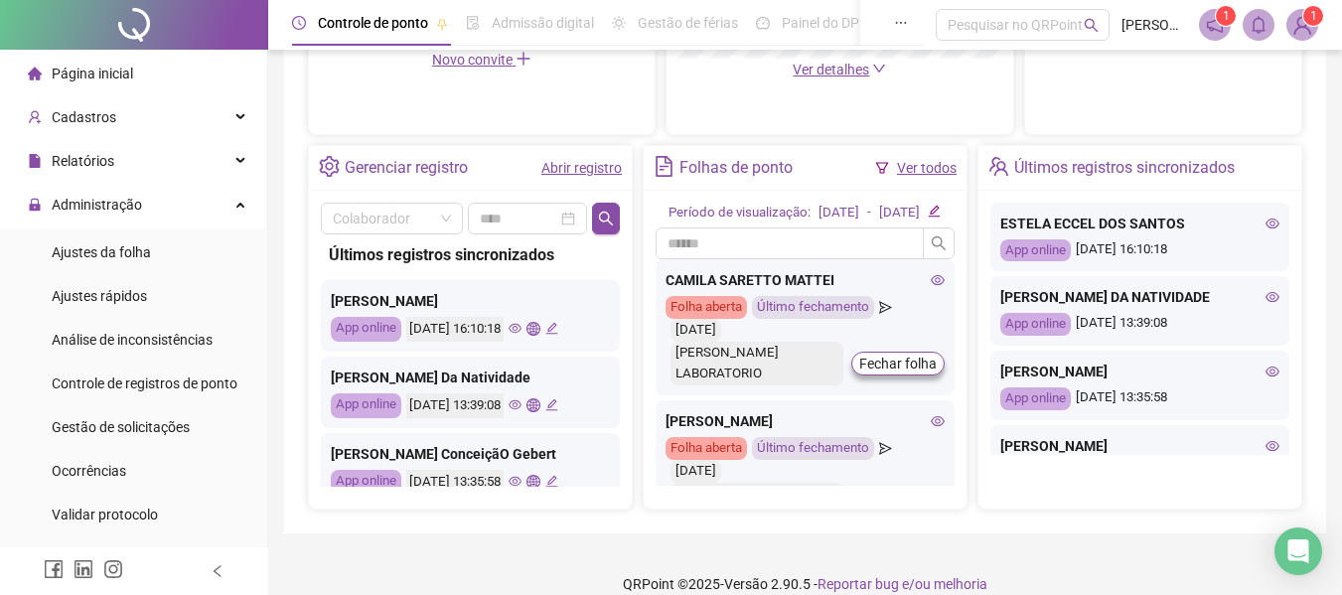
scroll to position [718, 0]
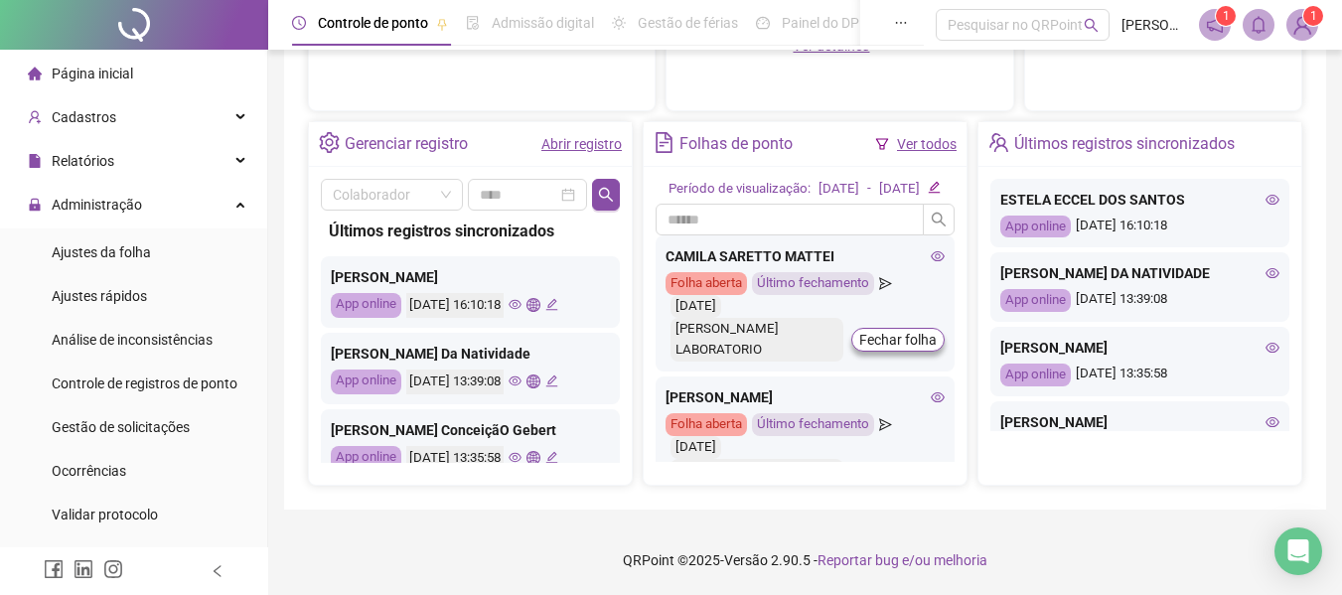
click at [924, 136] on link "Ver todos" at bounding box center [927, 144] width 60 height 16
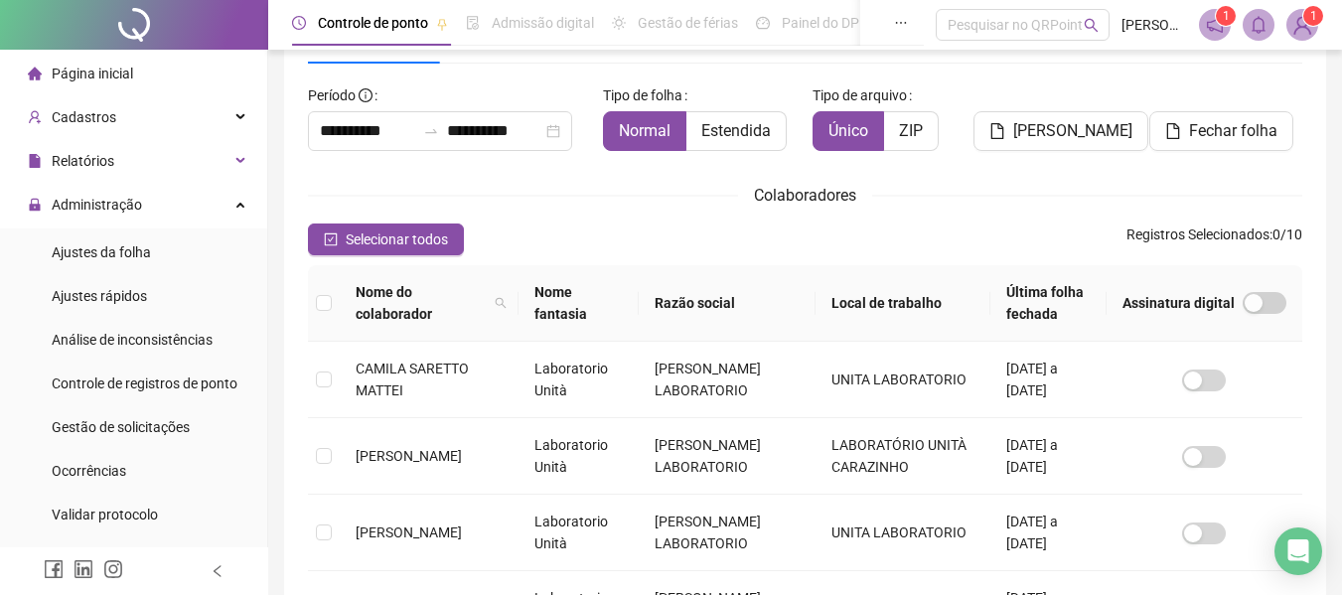
scroll to position [109, 0]
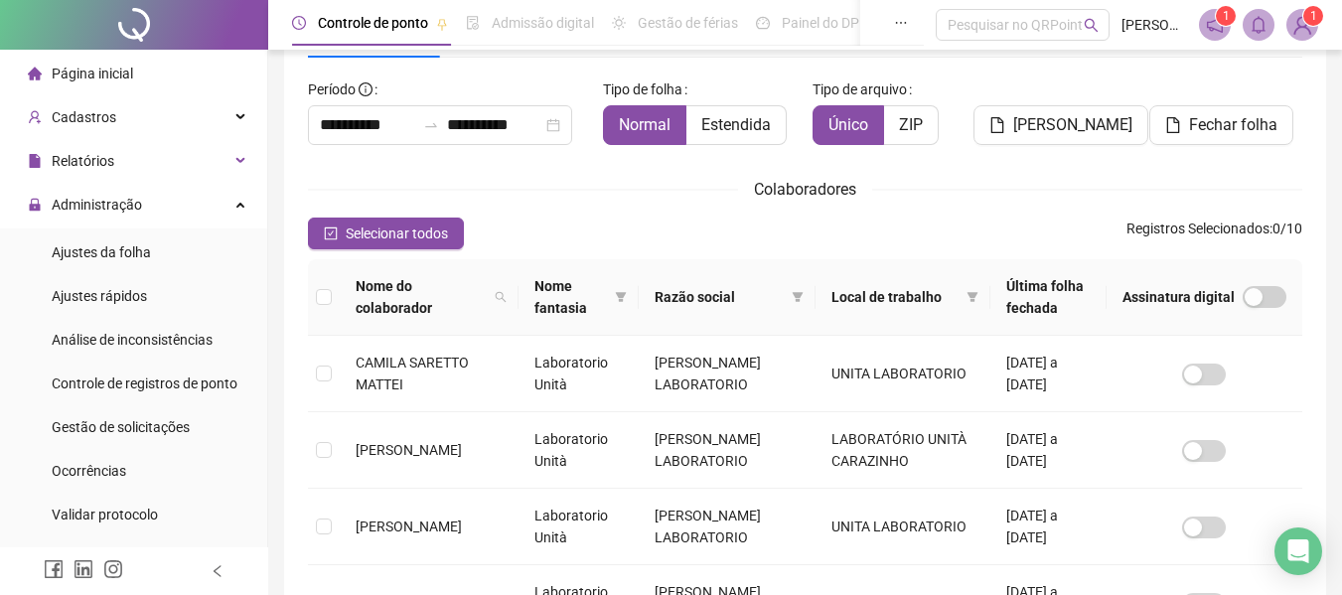
click at [112, 66] on span "Página inicial" at bounding box center [92, 74] width 81 height 16
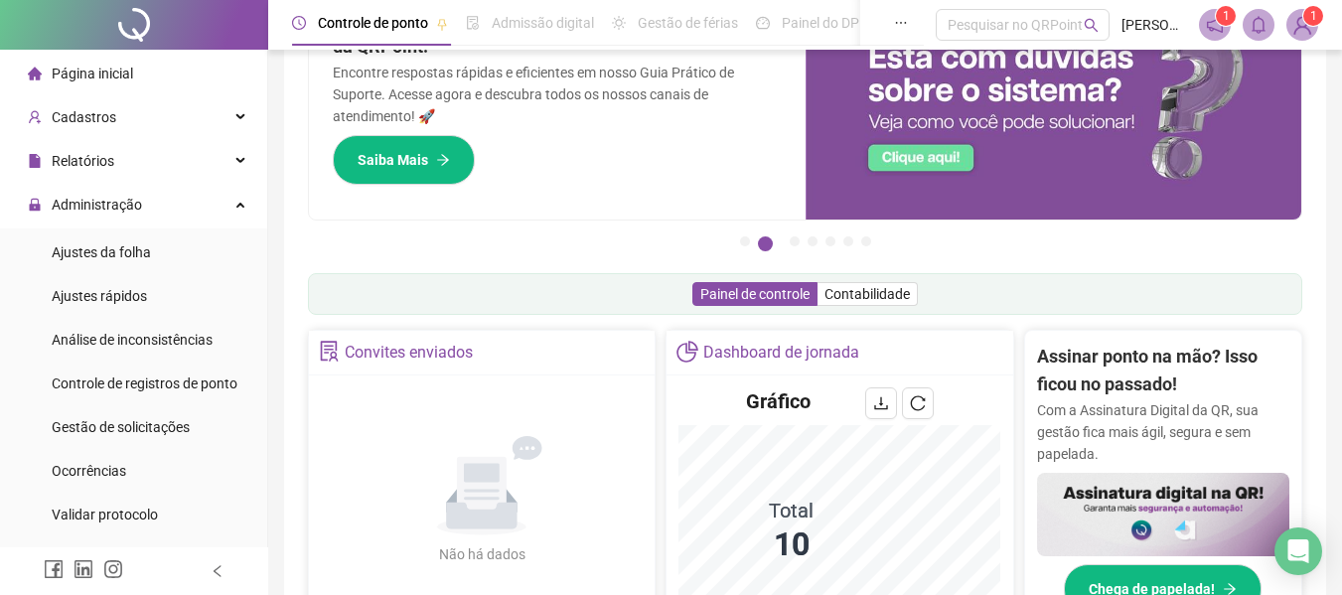
click at [98, 78] on span "Página inicial" at bounding box center [92, 74] width 81 height 16
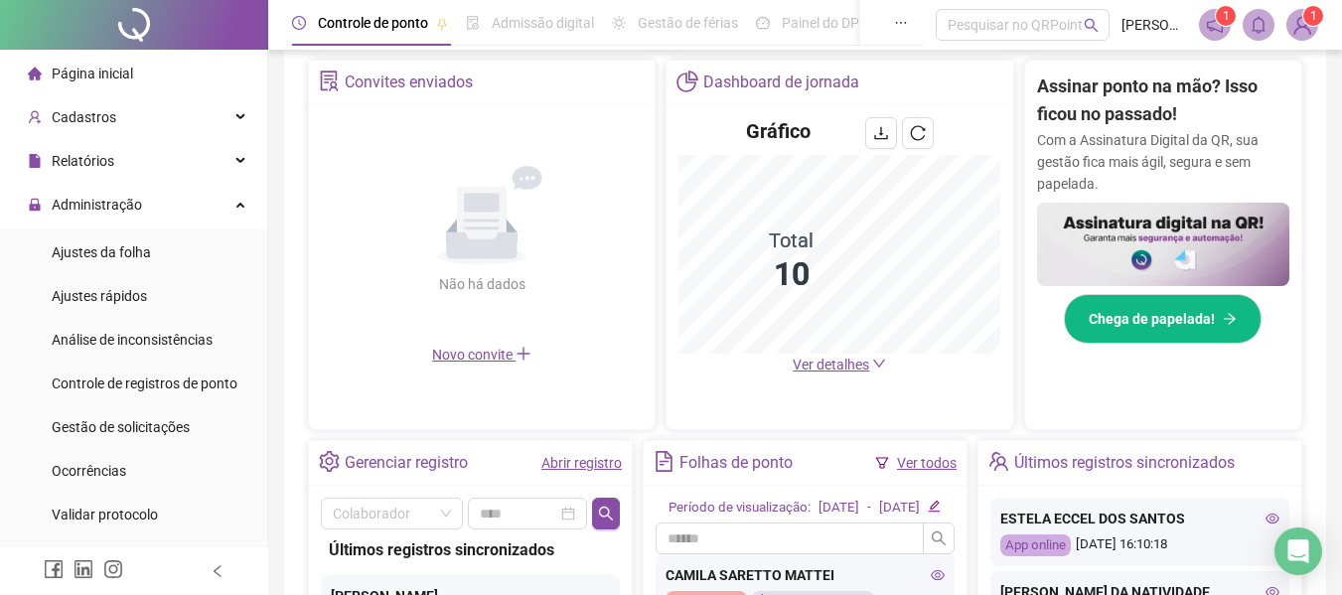
scroll to position [507, 0]
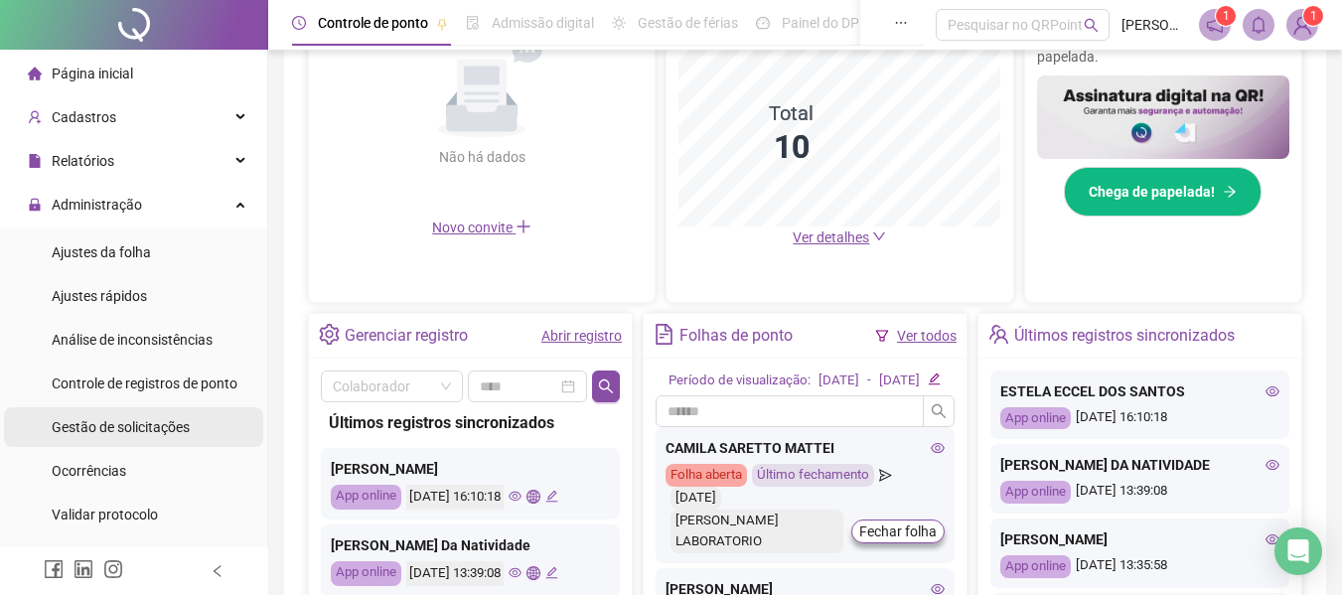
click at [138, 431] on span "Gestão de solicitações" at bounding box center [121, 427] width 138 height 16
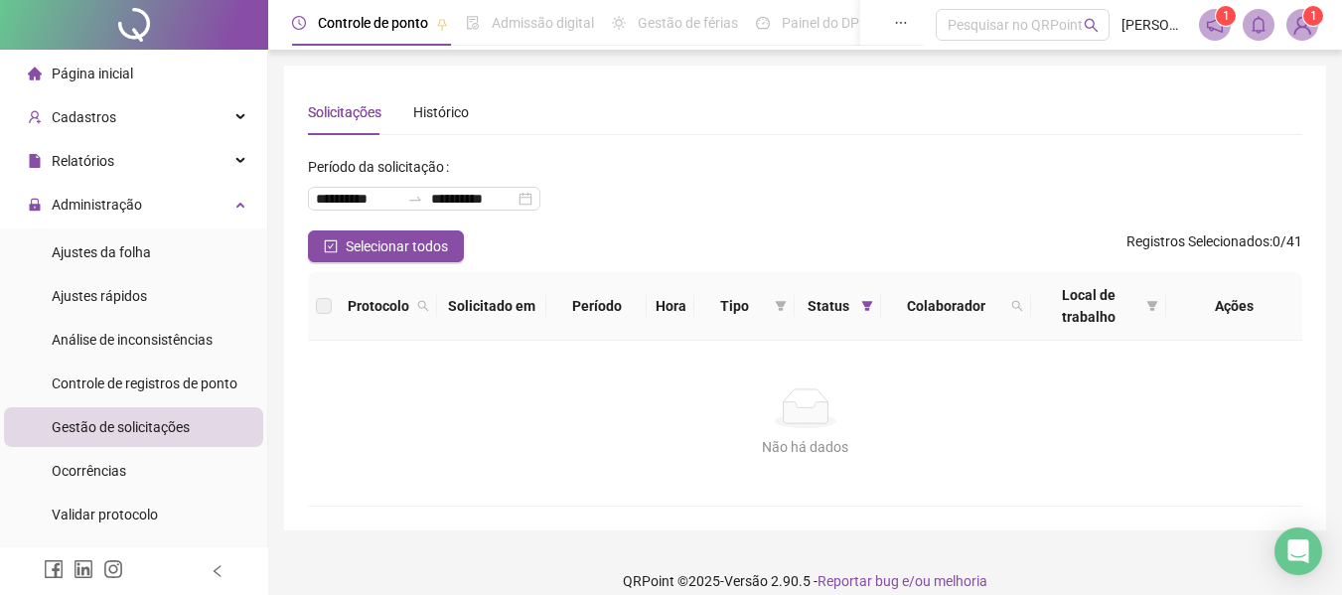
click at [97, 70] on span "Página inicial" at bounding box center [92, 74] width 81 height 16
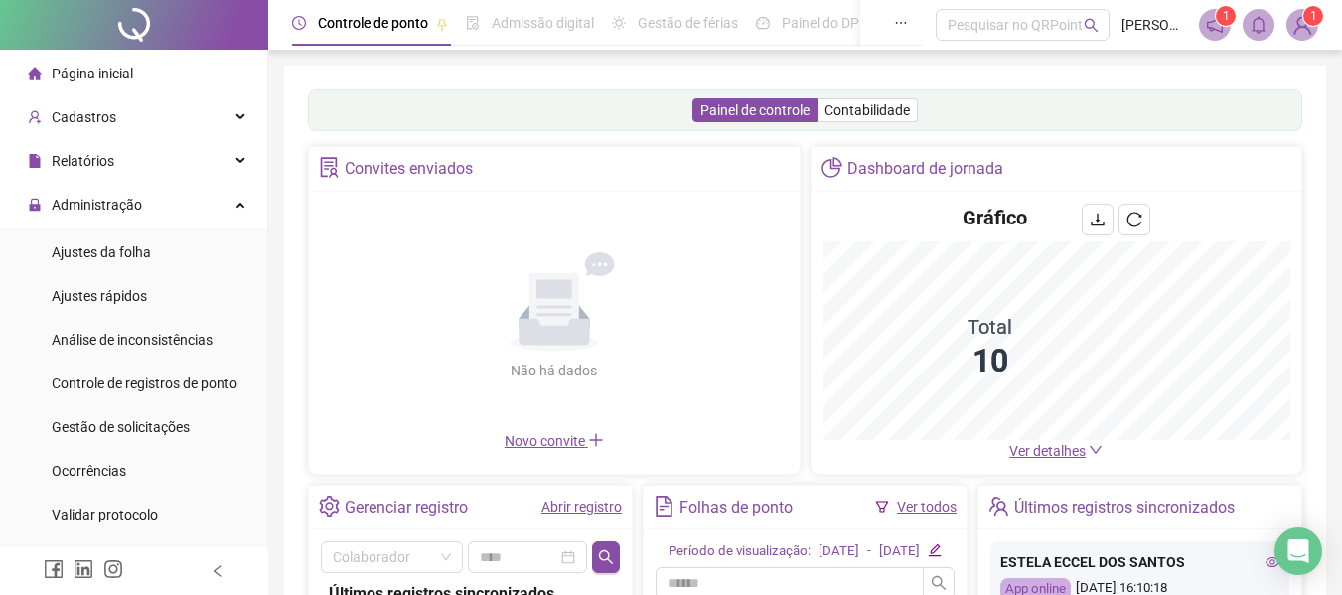
click at [930, 507] on link "Ver todos" at bounding box center [927, 507] width 60 height 16
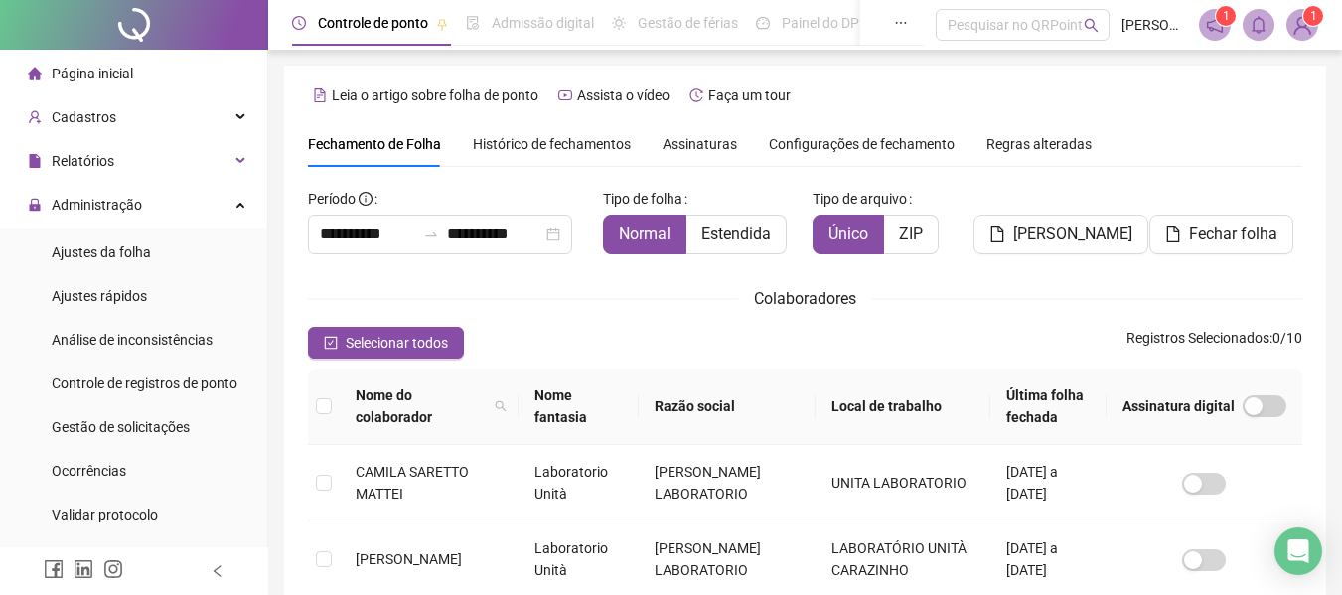
scroll to position [109, 0]
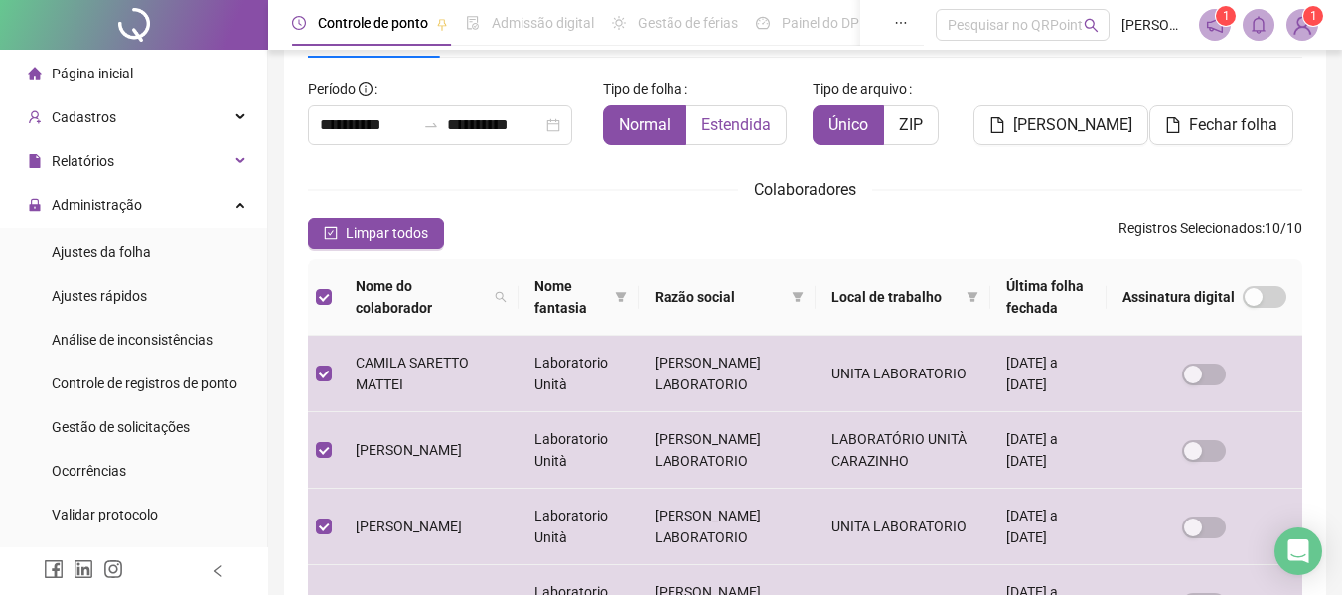
click at [731, 124] on span "Estendida" at bounding box center [736, 124] width 70 height 19
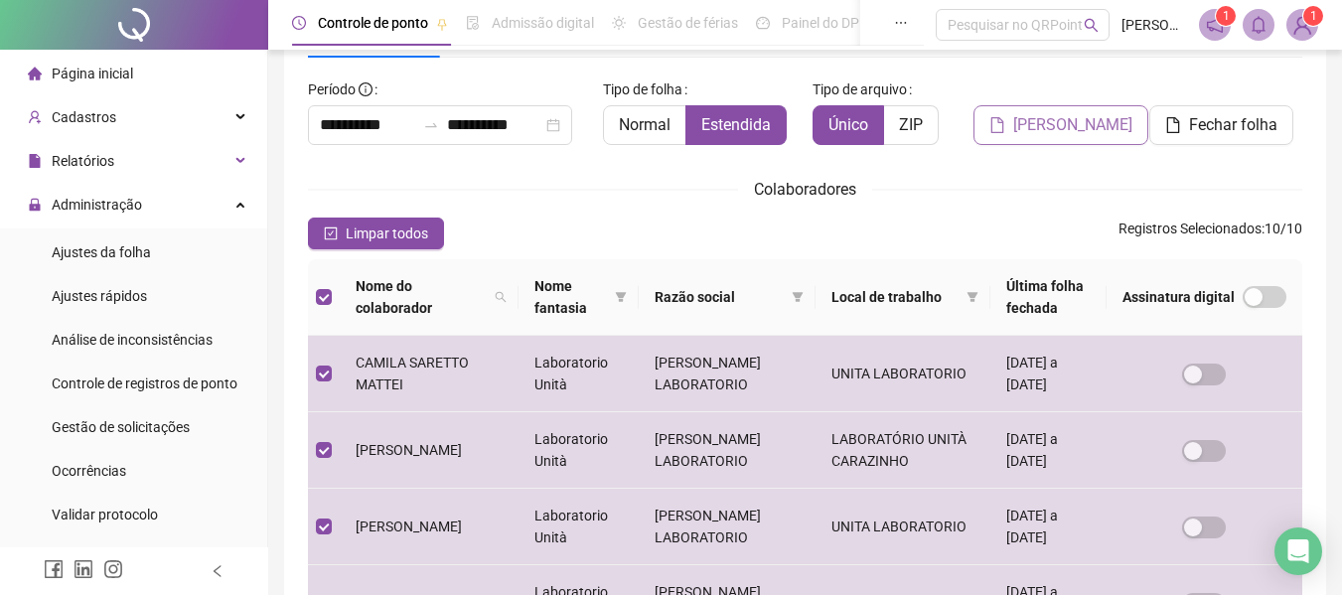
click at [1066, 123] on span "[PERSON_NAME]" at bounding box center [1072, 125] width 119 height 24
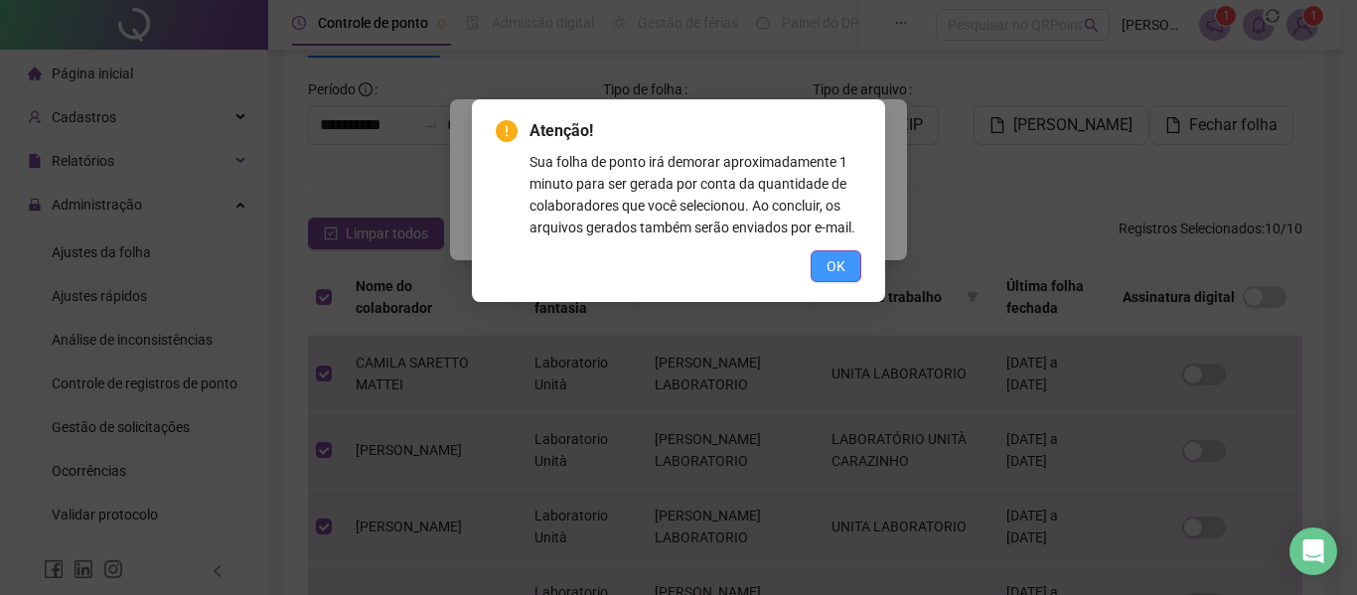
click at [838, 265] on span "OK" at bounding box center [835, 266] width 19 height 22
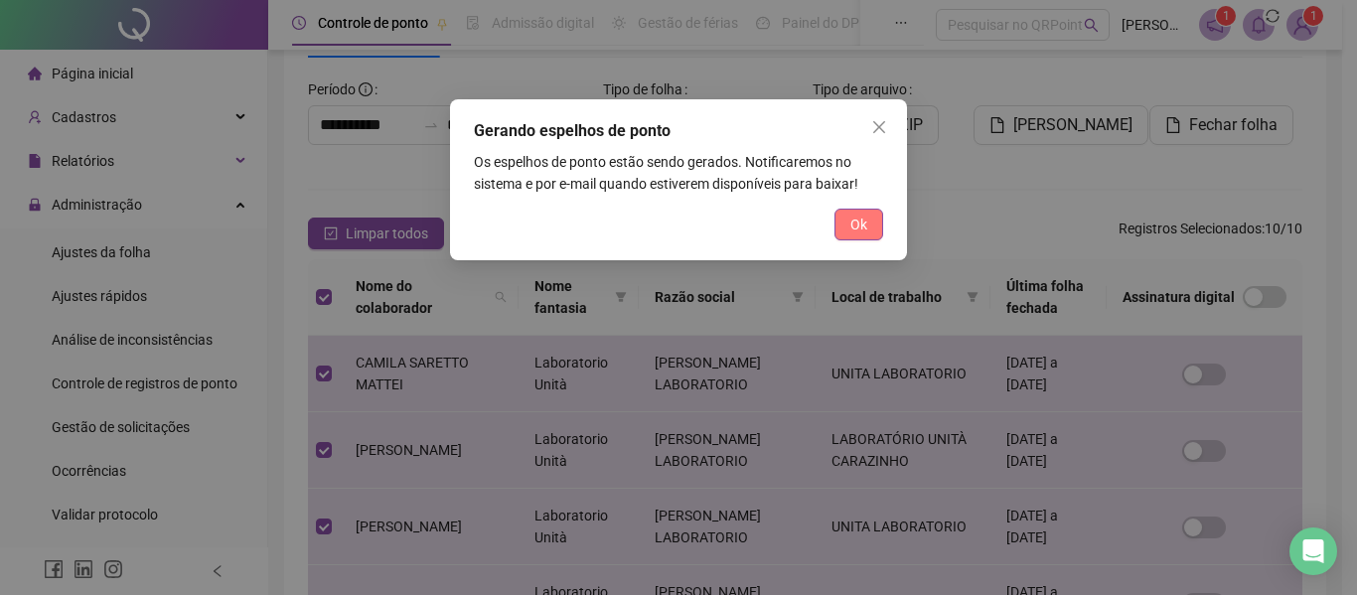
click at [853, 225] on span "Ok" at bounding box center [858, 225] width 17 height 22
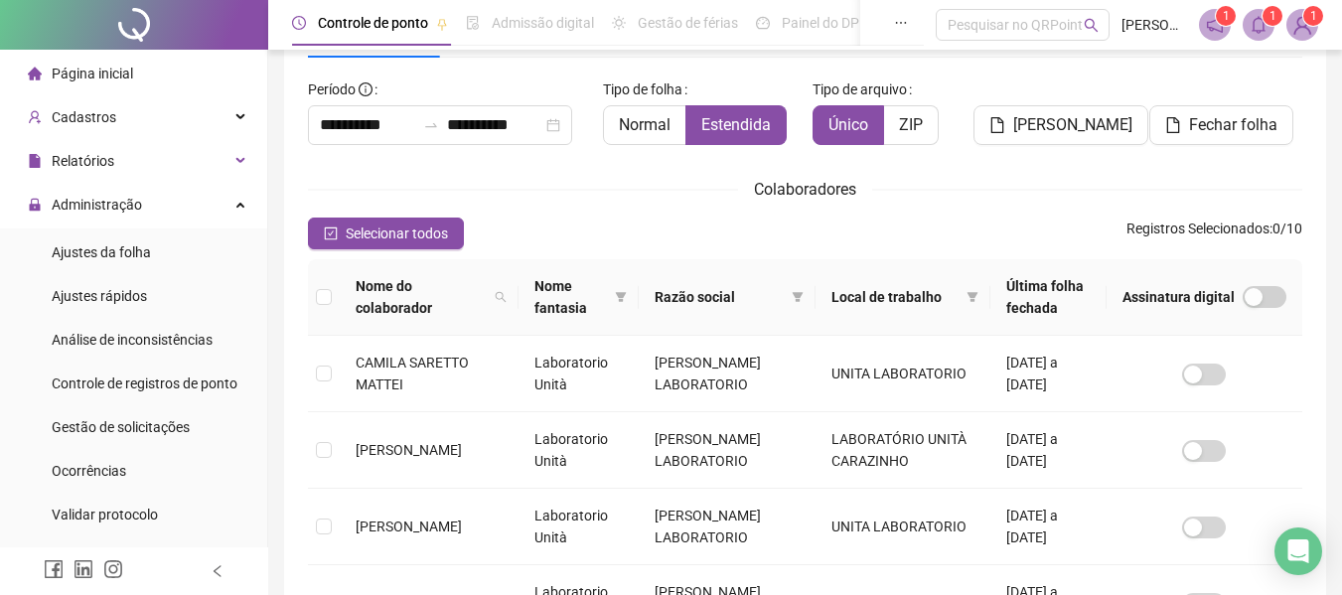
click at [1250, 20] on icon "bell" at bounding box center [1259, 25] width 18 height 18
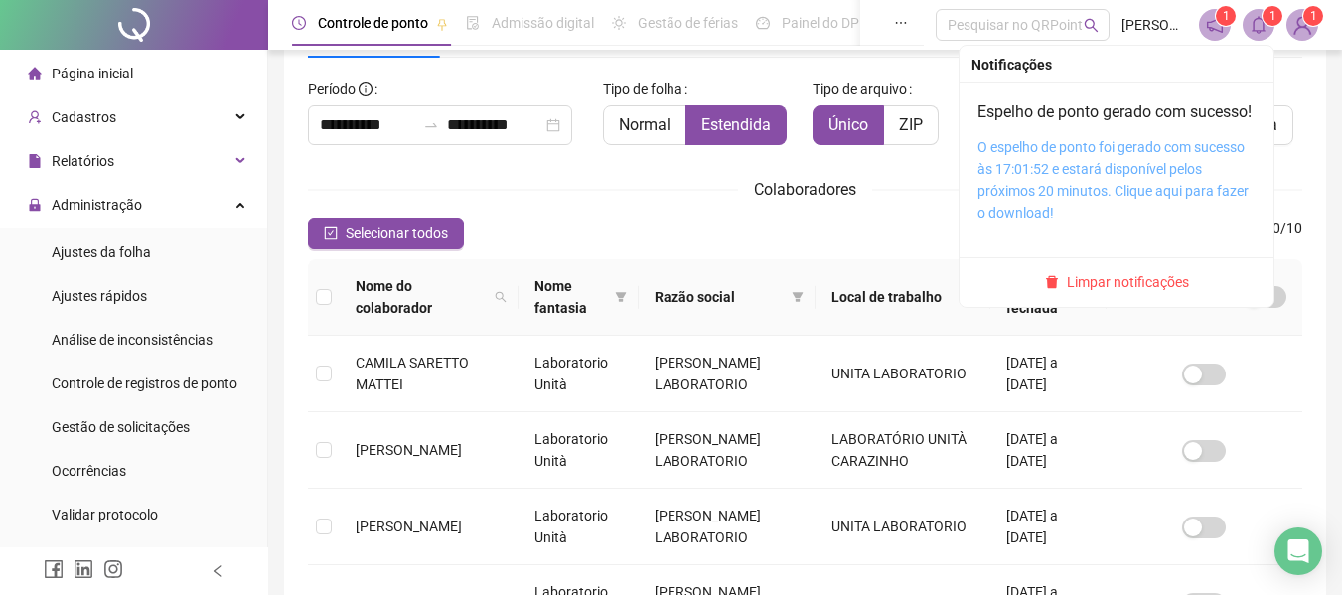
click at [1032, 196] on link "O espelho de ponto foi gerado com sucesso às 17:01:52 e estará disponível pelos…" at bounding box center [1112, 179] width 271 height 81
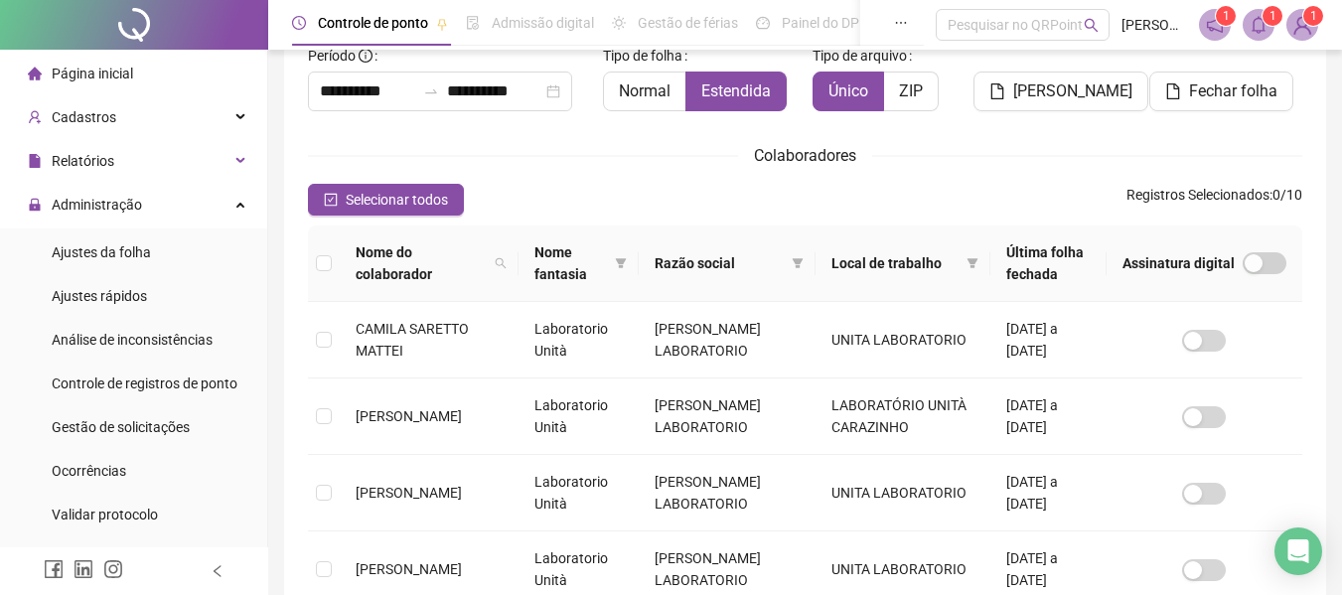
scroll to position [0, 0]
